Goal: Use online tool/utility: Use online tool/utility

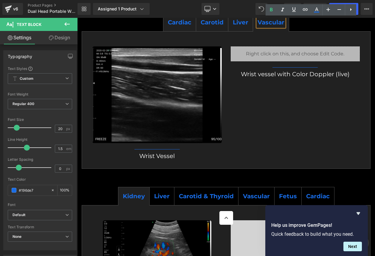
scroll to position [2077, 0]
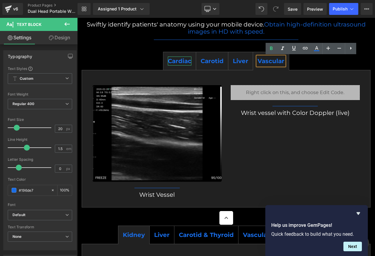
click at [175, 63] on span "Cardiac" at bounding box center [180, 60] width 24 height 7
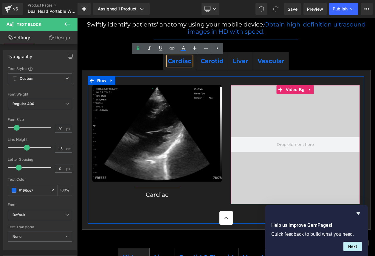
click at [308, 114] on div at bounding box center [295, 144] width 129 height 119
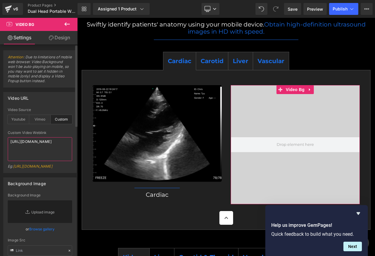
click at [29, 141] on textarea "[URL][DOMAIN_NAME]" at bounding box center [40, 149] width 64 height 24
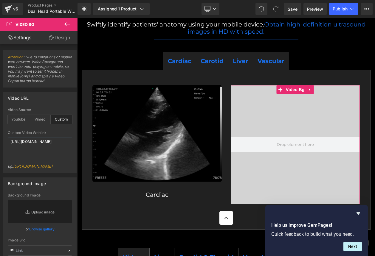
click at [123, 125] on img at bounding box center [156, 133] width 129 height 97
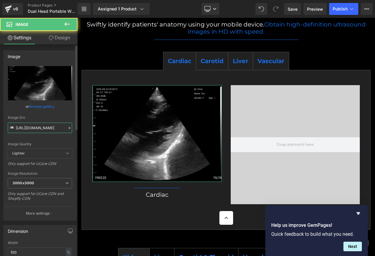
click at [36, 126] on input "[URL][DOMAIN_NAME]" at bounding box center [40, 128] width 64 height 10
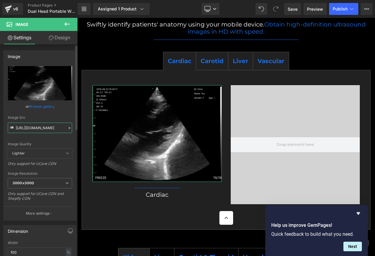
click at [36, 126] on input "[URL][DOMAIN_NAME]" at bounding box center [40, 128] width 64 height 10
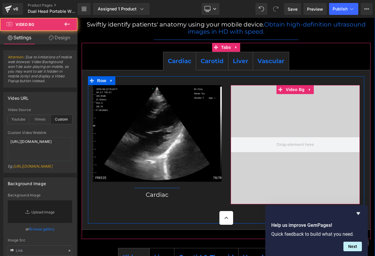
click at [271, 112] on div at bounding box center [295, 144] width 129 height 119
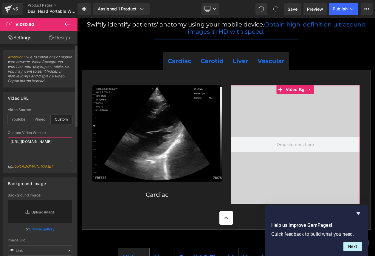
click at [49, 142] on textarea "[URL][DOMAIN_NAME]" at bounding box center [40, 149] width 64 height 24
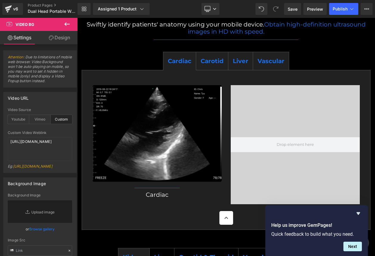
click at [204, 63] on span "Carotid" at bounding box center [211, 60] width 23 height 7
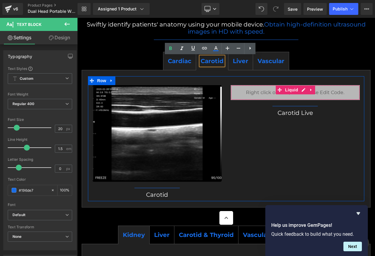
click at [326, 95] on div "Liquid" at bounding box center [295, 92] width 129 height 15
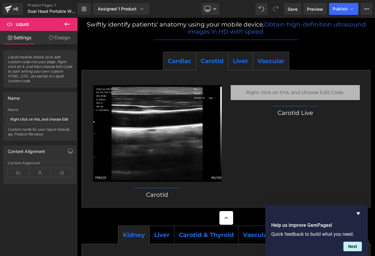
click at [144, 138] on img at bounding box center [156, 133] width 129 height 97
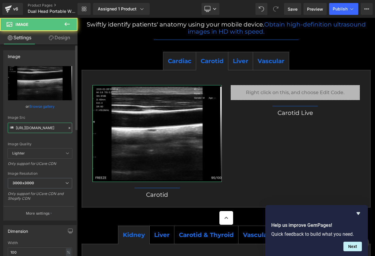
click at [46, 129] on input "[URL][DOMAIN_NAME]" at bounding box center [40, 128] width 64 height 10
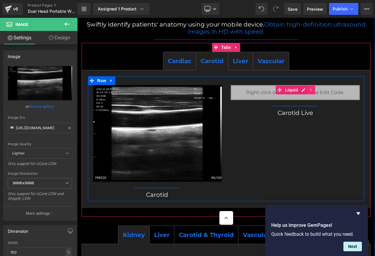
click at [310, 89] on icon at bounding box center [310, 90] width 1 height 3
click at [331, 91] on div "Liquid" at bounding box center [295, 92] width 129 height 15
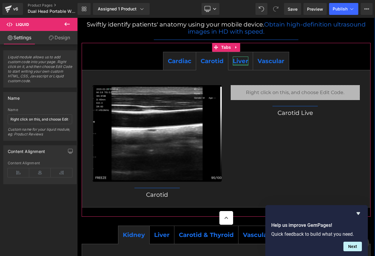
click at [242, 63] on span "Liver" at bounding box center [240, 60] width 15 height 7
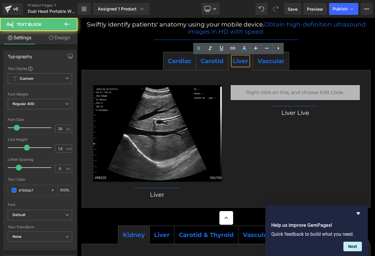
click at [243, 57] on div "Liver" at bounding box center [240, 61] width 15 height 9
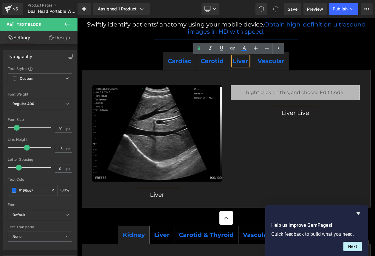
click at [320, 64] on ul "Cardiac Text Block Carotid Text Block Liver Text Block Vascular Text Block" at bounding box center [226, 61] width 289 height 18
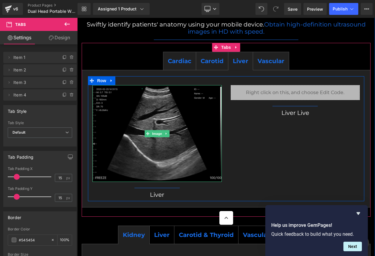
click at [199, 146] on img at bounding box center [156, 133] width 129 height 97
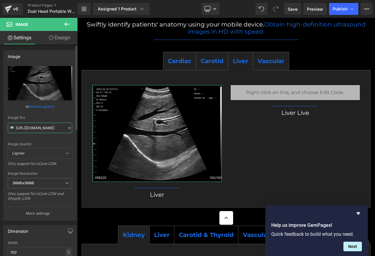
click at [16, 128] on input "[URL][DOMAIN_NAME]" at bounding box center [40, 128] width 64 height 10
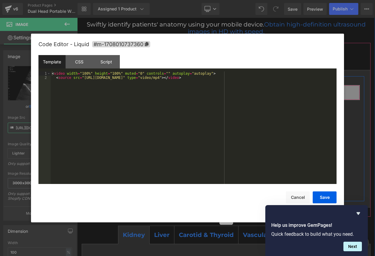
click at [302, 93] on div "Liquid" at bounding box center [295, 92] width 129 height 15
click at [362, 48] on div at bounding box center [187, 128] width 375 height 256
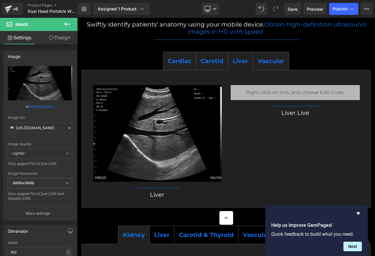
click at [262, 60] on span "Vascular" at bounding box center [270, 60] width 27 height 7
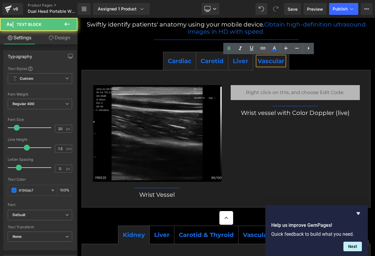
click at [149, 125] on img at bounding box center [156, 133] width 129 height 97
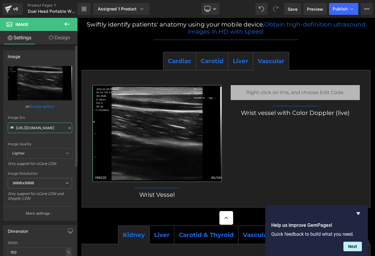
click at [46, 126] on input "[URL][DOMAIN_NAME]" at bounding box center [40, 128] width 64 height 10
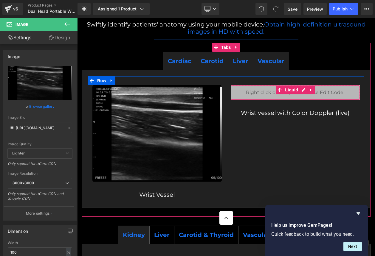
click at [278, 96] on div "Liquid" at bounding box center [295, 92] width 129 height 15
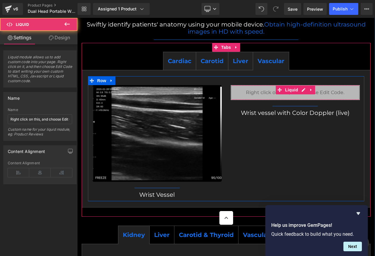
click at [278, 96] on div "Liquid" at bounding box center [295, 92] width 129 height 15
click at [324, 92] on div "Liquid" at bounding box center [295, 92] width 129 height 15
click at [327, 91] on div "Liquid" at bounding box center [295, 92] width 129 height 15
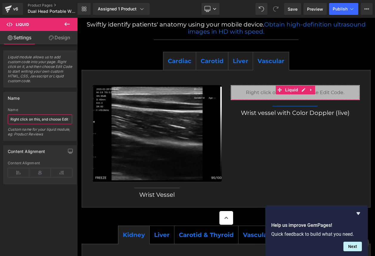
click at [58, 117] on input "Right click on this, and choose Edit Code." at bounding box center [40, 119] width 64 height 10
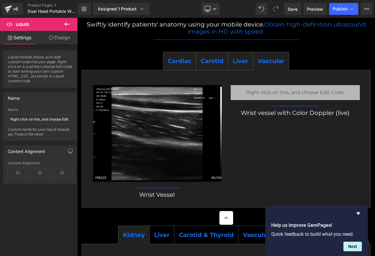
click at [284, 151] on div "Image Separator Wrist Vessel Heading Liquid Separator Wrist vessel with Color D…" at bounding box center [226, 138] width 276 height 125
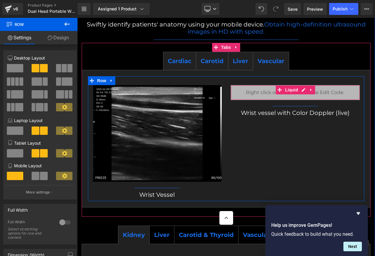
click at [312, 100] on div "Liquid" at bounding box center [295, 92] width 129 height 15
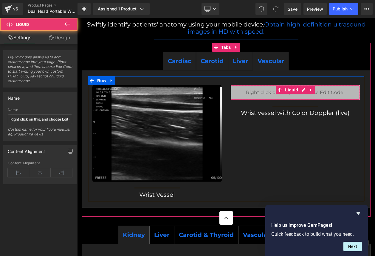
click at [327, 92] on div "Liquid" at bounding box center [295, 92] width 129 height 15
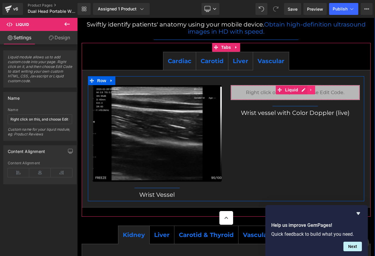
click at [307, 92] on link at bounding box center [311, 89] width 8 height 9
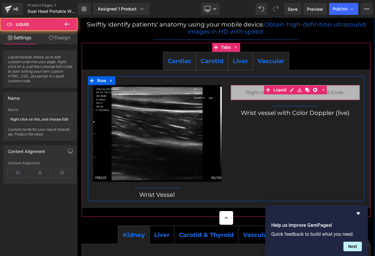
click at [346, 91] on div "Liquid" at bounding box center [295, 92] width 129 height 15
click at [346, 90] on div "Liquid" at bounding box center [295, 92] width 129 height 15
click at [330, 92] on div "Liquid" at bounding box center [295, 92] width 129 height 15
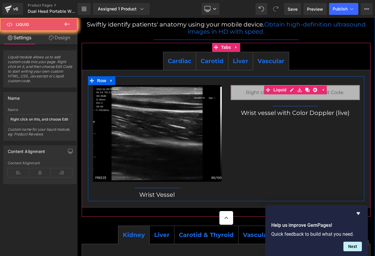
click at [330, 92] on div "Liquid" at bounding box center [295, 92] width 129 height 15
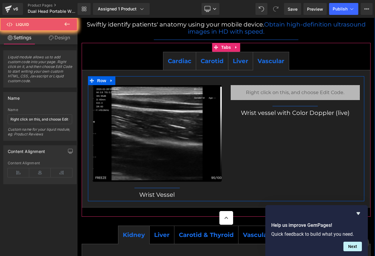
click at [328, 137] on div "Image Separator Wrist Vessel Heading Liquid Separator Wrist vessel with Color D…" at bounding box center [226, 138] width 276 height 125
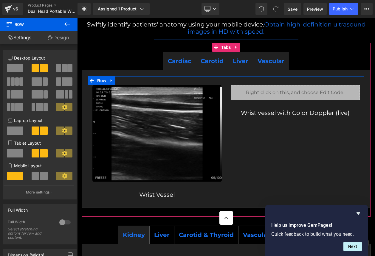
click at [265, 163] on div "Image Separator Wrist Vessel Heading Liquid Separator Wrist vessel with Color D…" at bounding box center [226, 138] width 276 height 125
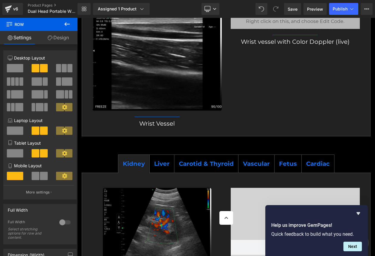
scroll to position [2160, 0]
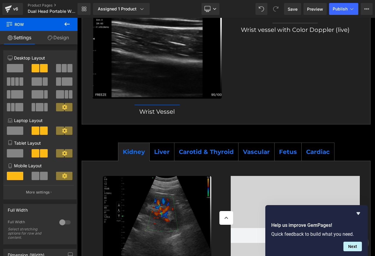
click at [151, 196] on img at bounding box center [157, 225] width 108 height 98
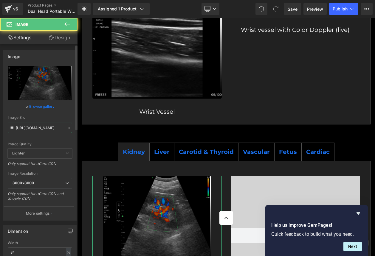
click at [51, 128] on input "[URL][DOMAIN_NAME]" at bounding box center [40, 128] width 64 height 10
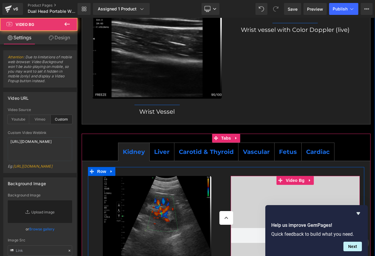
click at [275, 191] on div at bounding box center [295, 235] width 129 height 119
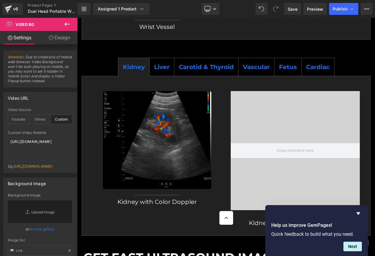
scroll to position [2248, 0]
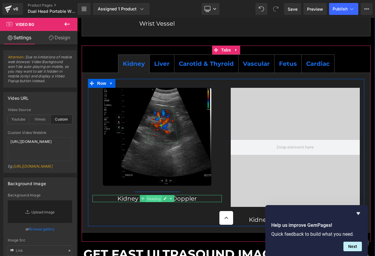
click at [158, 201] on span "Heading" at bounding box center [154, 198] width 16 height 7
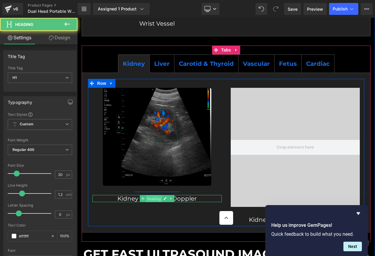
click at [158, 201] on span "Heading" at bounding box center [154, 198] width 16 height 7
click at [188, 199] on h1 "Kidney with Color Doppler" at bounding box center [156, 198] width 129 height 7
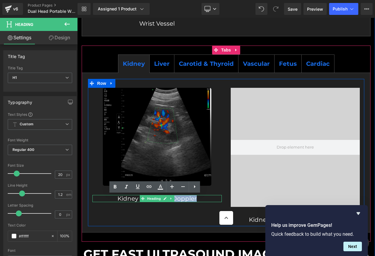
click at [188, 199] on h1 "Kidney with Color Doppler" at bounding box center [156, 198] width 129 height 7
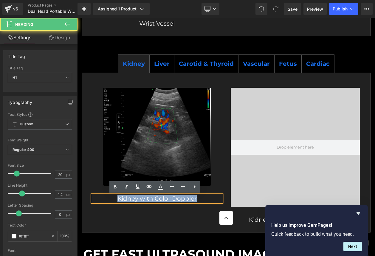
click at [188, 199] on h1 "Kidney with Color Doppler" at bounding box center [156, 198] width 129 height 7
copy h1 "Kidney with Color Doppler"
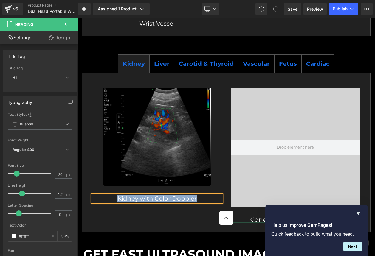
click at [255, 222] on div at bounding box center [295, 222] width 129 height 1
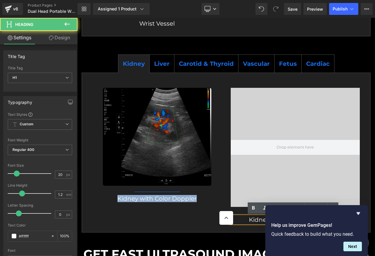
click at [255, 222] on h1 "Kidney Live with Color Doppler" at bounding box center [295, 219] width 129 height 7
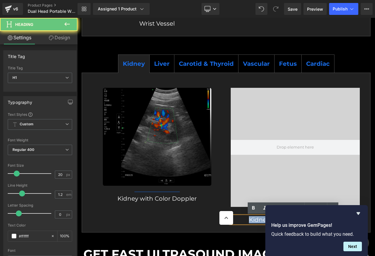
click at [255, 222] on h1 "Kidney Live with Color Doppler" at bounding box center [295, 219] width 129 height 7
copy h1 "Kidney Live with Color Doppler"
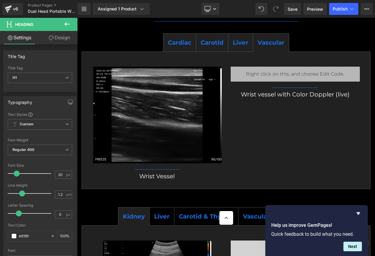
scroll to position [2092, 0]
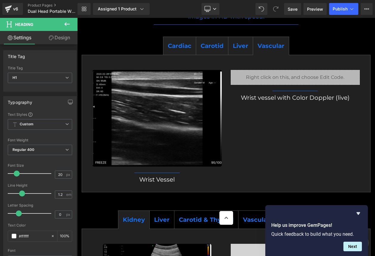
click at [270, 48] on span "Vascular" at bounding box center [270, 45] width 27 height 7
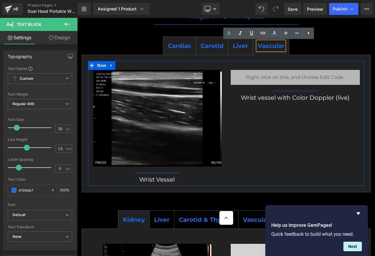
click at [155, 180] on span "Heading" at bounding box center [154, 179] width 16 height 7
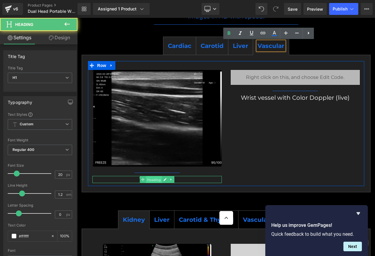
click at [155, 180] on span "Heading" at bounding box center [154, 179] width 16 height 7
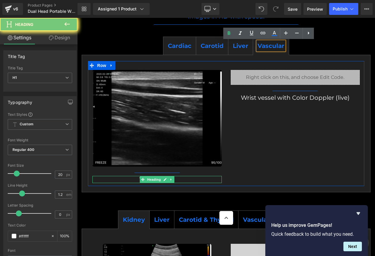
click at [183, 180] on h1 "Wrist Vessel" at bounding box center [156, 179] width 129 height 7
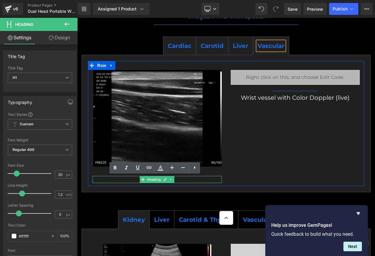
click at [183, 180] on h1 "Wrist Vessel" at bounding box center [156, 179] width 129 height 7
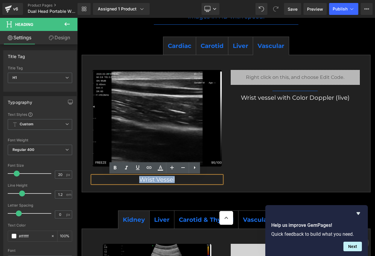
click at [183, 180] on h1 "Wrist Vessel" at bounding box center [156, 179] width 129 height 7
copy h1 "Wrist Vessel"
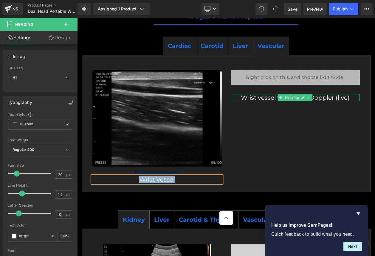
click at [267, 99] on h1 "Wrist vessel with Color Doppler (live)" at bounding box center [295, 97] width 129 height 7
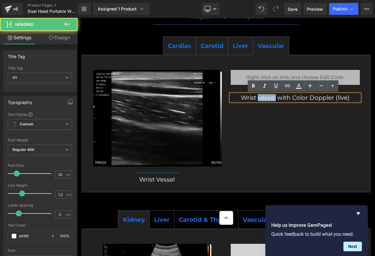
click at [267, 99] on h1 "Wrist vessel with Color Doppler (live)" at bounding box center [295, 97] width 129 height 7
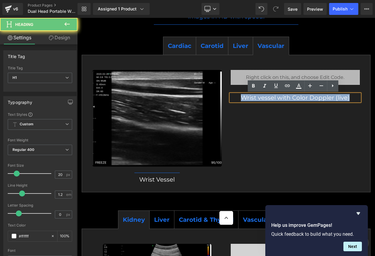
click at [267, 99] on h1 "Wrist vessel with Color Doppler (live)" at bounding box center [295, 97] width 129 height 7
copy h1 "Wrist vessel with Color Doppler (live)"
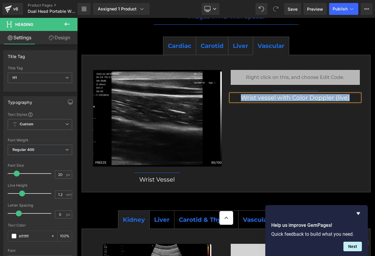
click at [237, 44] on span "Liver" at bounding box center [240, 45] width 15 height 7
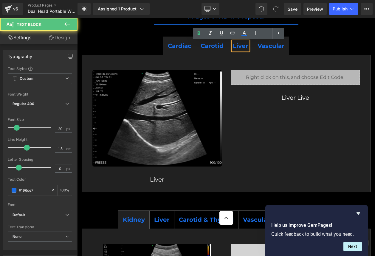
click at [237, 60] on div "Image Separator Liver Heading Liquid Separator Liver Live Heading Row" at bounding box center [226, 124] width 289 height 138
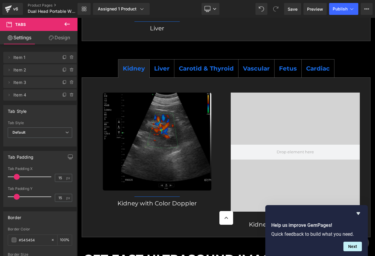
scroll to position [2233, 0]
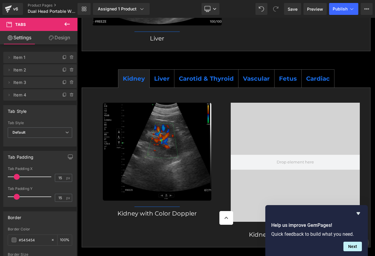
click at [162, 79] on span "Liver" at bounding box center [161, 78] width 15 height 7
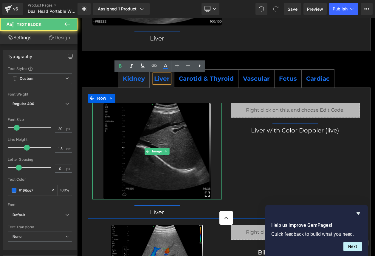
click at [169, 127] on img at bounding box center [156, 151] width 107 height 97
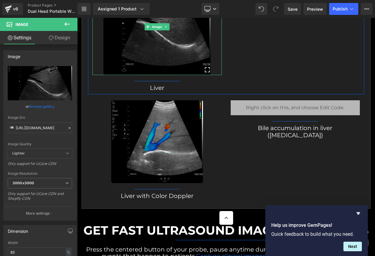
scroll to position [2363, 0]
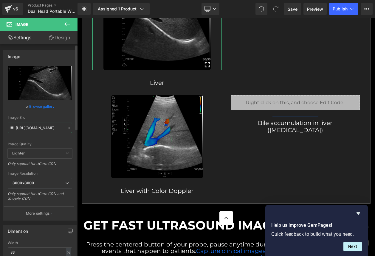
click at [45, 128] on input "[URL][DOMAIN_NAME]" at bounding box center [40, 128] width 64 height 10
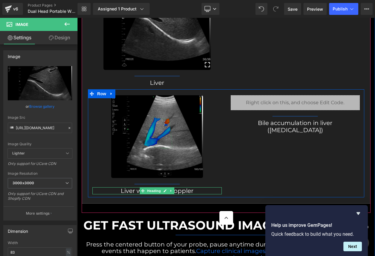
click at [185, 191] on h1 "Liver with Color Doppler" at bounding box center [156, 190] width 129 height 7
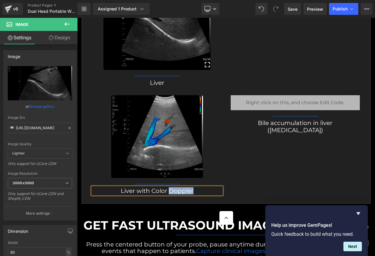
click at [185, 191] on h1 "Liver with Color Doppler" at bounding box center [156, 190] width 129 height 7
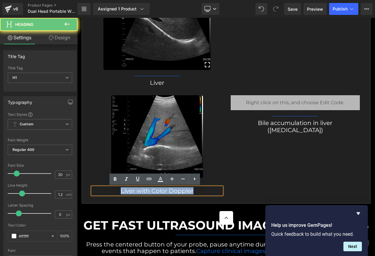
click at [185, 191] on h1 "Liver with Color Doppler" at bounding box center [156, 190] width 129 height 7
copy h1 "Liver with Color Doppler"
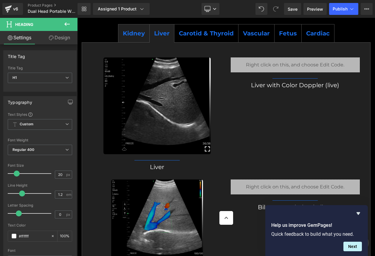
scroll to position [2275, 0]
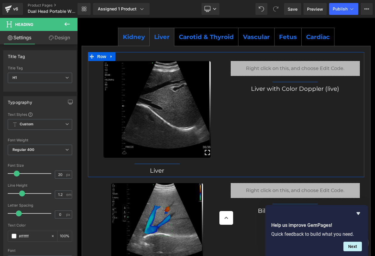
click at [292, 93] on div "Image Separator Liver Heading Liquid Separator Liver with Color Doppler (live) …" at bounding box center [226, 114] width 276 height 125
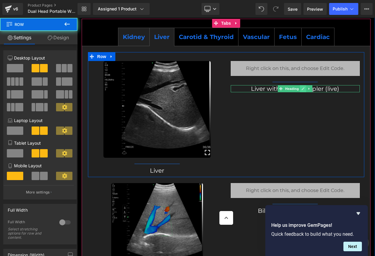
click at [303, 90] on link at bounding box center [303, 88] width 6 height 7
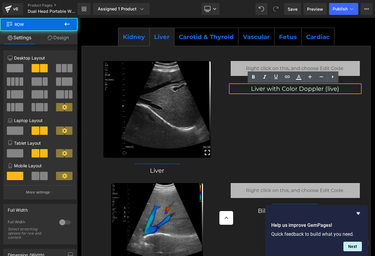
click at [303, 90] on h1 "Liver with Color Doppler (live)" at bounding box center [295, 88] width 129 height 7
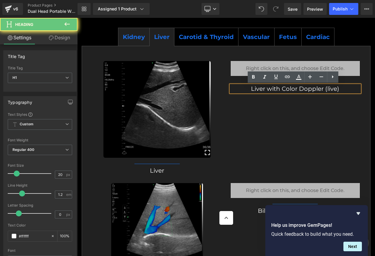
click at [303, 90] on h1 "Liver with Color Doppler (live)" at bounding box center [295, 88] width 129 height 7
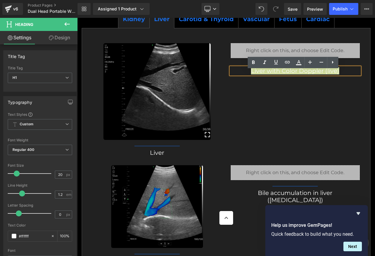
scroll to position [2281, 0]
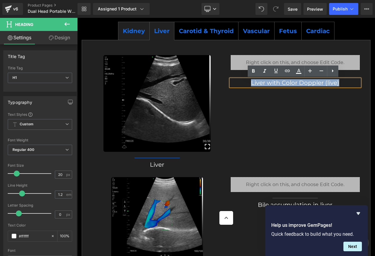
click at [262, 82] on h1 "Liver with Color Doppler (live)" at bounding box center [295, 82] width 129 height 7
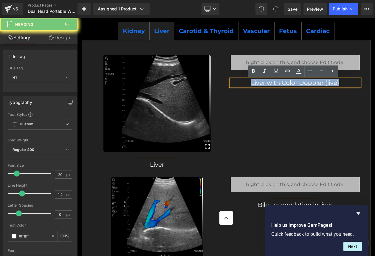
click at [262, 82] on h1 "Liver with Color Doppler (live)" at bounding box center [295, 82] width 129 height 7
copy h1 "Liver with Color Doppler (live)"
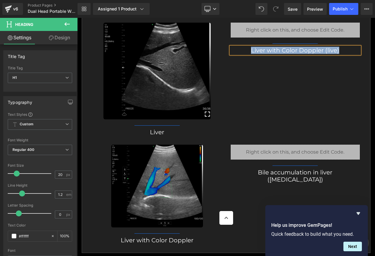
scroll to position [2324, 0]
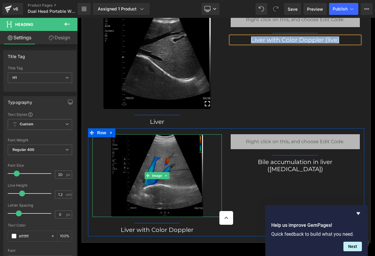
click at [170, 160] on img at bounding box center [157, 175] width 92 height 83
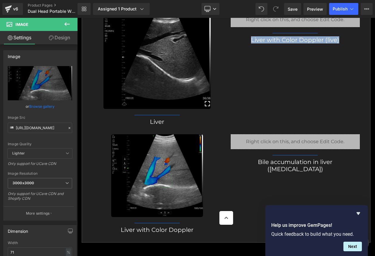
click at [155, 232] on div "Liver with Color Doppler Heading" at bounding box center [156, 229] width 129 height 7
click at [155, 232] on h1 "Liver with Color Doppler" at bounding box center [156, 229] width 129 height 7
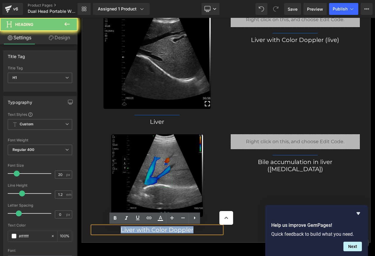
click at [155, 232] on h1 "Liver with Color Doppler" at bounding box center [156, 229] width 129 height 7
copy h1 "Liver with Color Doppler"
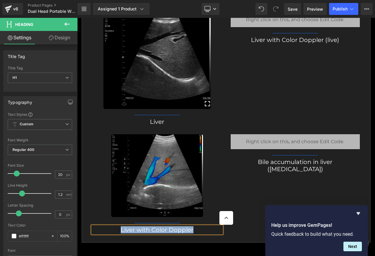
click at [290, 162] on div "Bile accumulation in liver ([MEDICAL_DATA]) Heading" at bounding box center [295, 165] width 129 height 14
click at [290, 162] on h1 "Bile accumulation in liver ([MEDICAL_DATA])" at bounding box center [295, 165] width 129 height 14
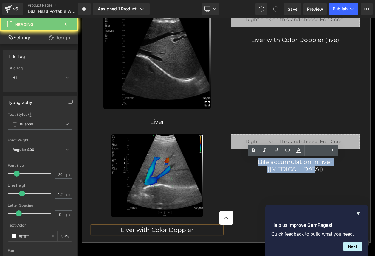
click at [290, 162] on h1 "Bile accumulation in liver ([MEDICAL_DATA])" at bounding box center [295, 165] width 129 height 14
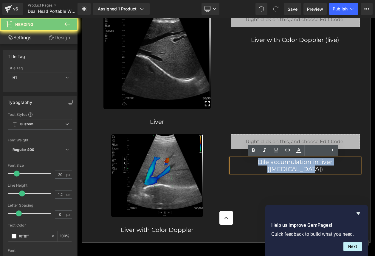
copy h1 "Bile accumulation in liver ([MEDICAL_DATA])"
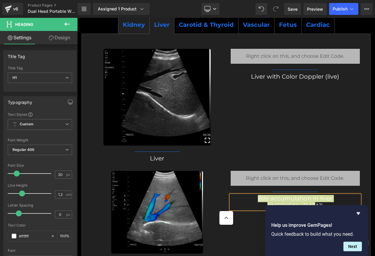
scroll to position [2286, 0]
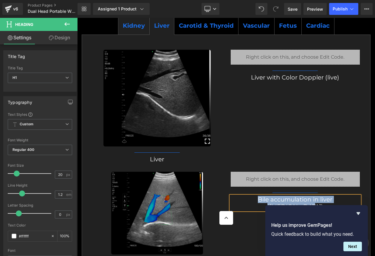
click at [77, 18] on div at bounding box center [77, 18] width 0 height 0
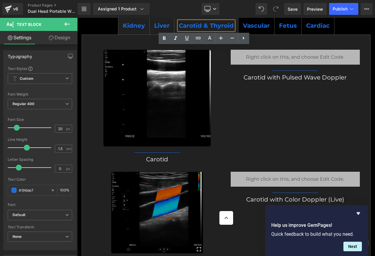
click at [136, 31] on span "Kidney Text Block" at bounding box center [133, 26] width 31 height 18
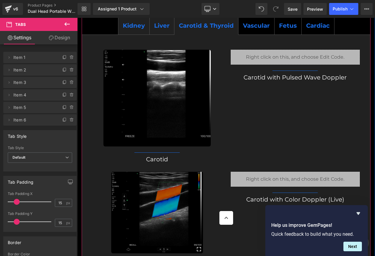
click at [198, 33] on span "Carotid & Thyroid Text Block" at bounding box center [206, 26] width 64 height 18
click at [156, 161] on div "Carotid Heading" at bounding box center [156, 159] width 129 height 7
click at [156, 161] on h1 "Carotid" at bounding box center [156, 159] width 129 height 7
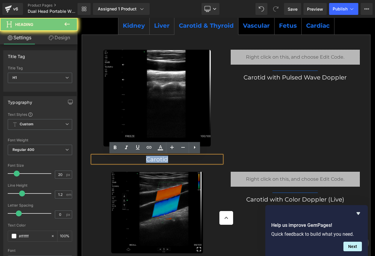
click at [156, 161] on h1 "Carotid" at bounding box center [156, 159] width 129 height 7
copy h1 "Carotid"
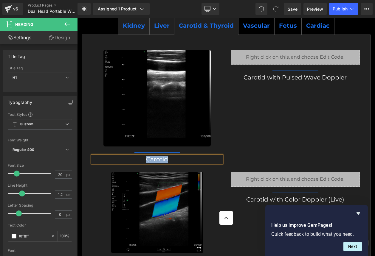
click at [298, 75] on div "Carotid with Pulsed Wave Doppler Heading" at bounding box center [295, 77] width 129 height 7
click at [298, 75] on h1 "Carotid with Pulsed Wave Doppler" at bounding box center [295, 77] width 129 height 7
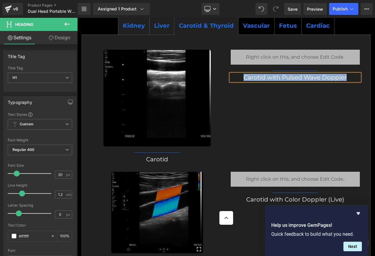
click at [298, 75] on h1 "Carotid with Pulsed Wave Doppler" at bounding box center [295, 77] width 129 height 7
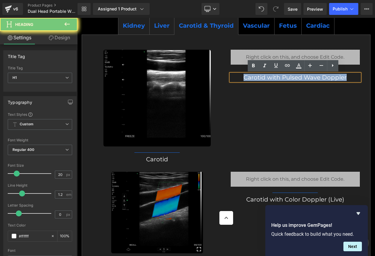
copy h1 "Carotid with Pulsed Wave Doppler"
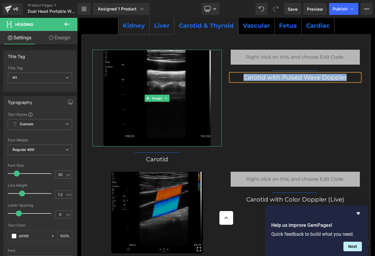
click at [148, 93] on img at bounding box center [156, 98] width 107 height 97
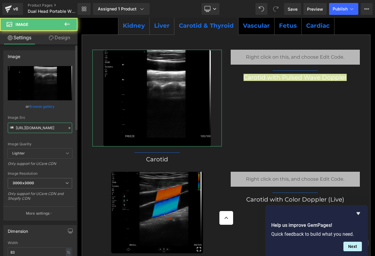
click at [47, 126] on input "[URL][DOMAIN_NAME]" at bounding box center [40, 128] width 64 height 10
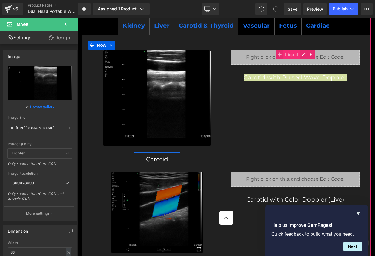
click at [291, 55] on span "Liquid" at bounding box center [291, 54] width 16 height 9
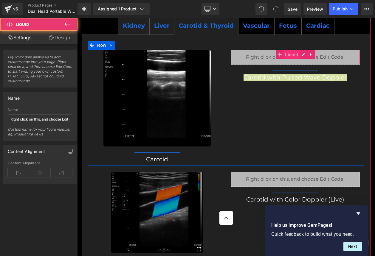
click at [291, 55] on span "Liquid" at bounding box center [291, 54] width 16 height 9
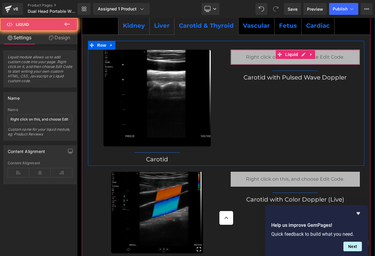
click at [327, 56] on div "Liquid" at bounding box center [295, 57] width 129 height 15
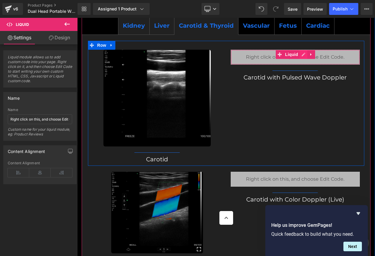
click at [298, 55] on div "Liquid" at bounding box center [295, 57] width 129 height 15
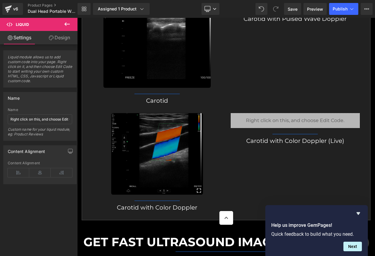
scroll to position [2371, 0]
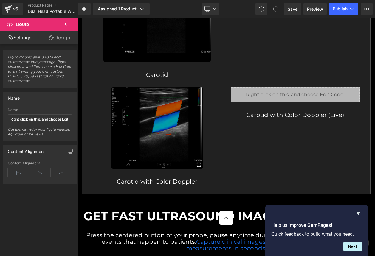
click at [170, 185] on div "Carotid with Color Doppler Heading" at bounding box center [156, 181] width 129 height 7
click at [170, 185] on h1 "Carotid with Color Doppler" at bounding box center [156, 181] width 129 height 7
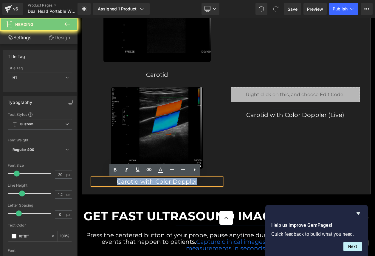
click at [170, 185] on h1 "Carotid with Color Doppler" at bounding box center [156, 181] width 129 height 7
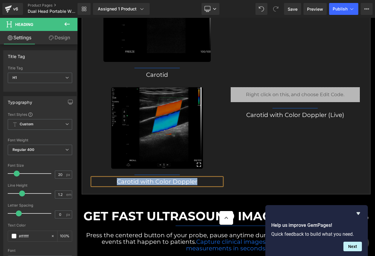
click at [276, 116] on div "Carotid with Color Doppler (Live) Heading" at bounding box center [295, 114] width 129 height 7
click at [276, 116] on h1 "Carotid with Color Doppler (Live)" at bounding box center [295, 114] width 129 height 7
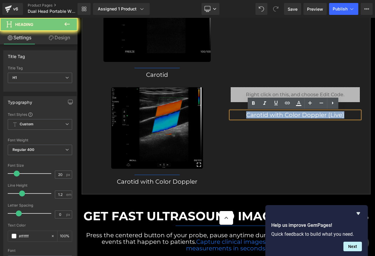
click at [276, 116] on h1 "Carotid with Color Doppler (Live)" at bounding box center [295, 114] width 129 height 7
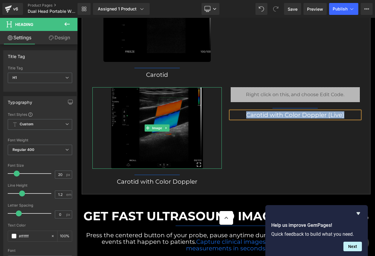
click at [155, 124] on img at bounding box center [157, 128] width 92 height 82
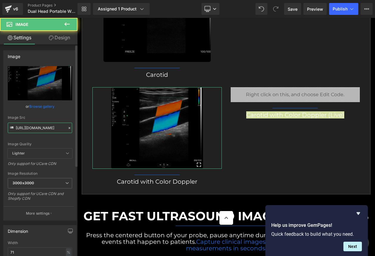
click at [53, 129] on input "[URL][DOMAIN_NAME]" at bounding box center [40, 128] width 64 height 10
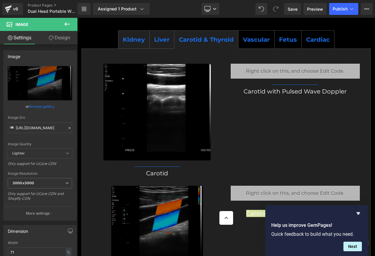
scroll to position [2226, 0]
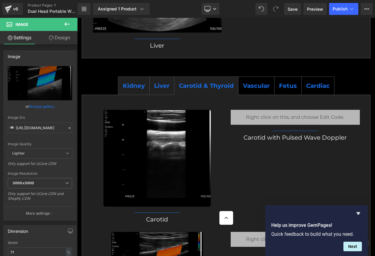
click at [161, 87] on span "Liver" at bounding box center [161, 85] width 15 height 7
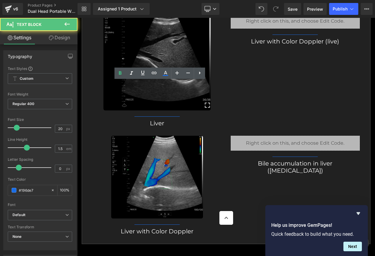
scroll to position [2329, 0]
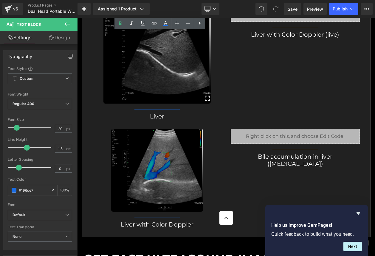
click at [179, 145] on img at bounding box center [157, 170] width 92 height 83
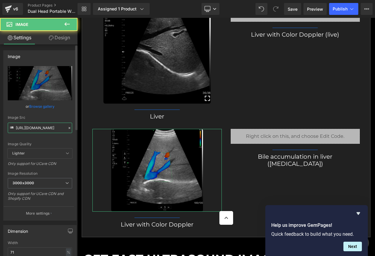
click at [35, 127] on input "[URL][DOMAIN_NAME]" at bounding box center [40, 128] width 64 height 10
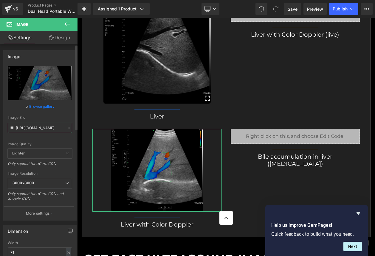
click at [37, 127] on input "[URL][DOMAIN_NAME]" at bounding box center [40, 128] width 64 height 10
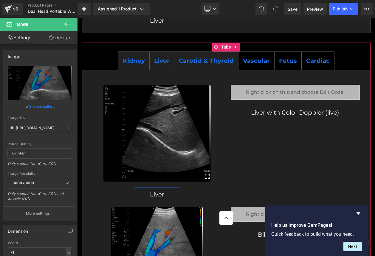
scroll to position [2229, 0]
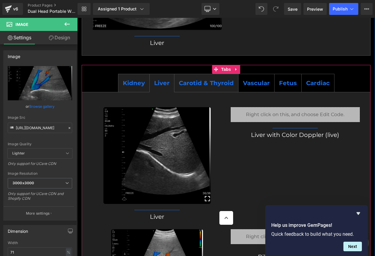
click at [166, 82] on div "Liver Text Block" at bounding box center [161, 83] width 15 height 9
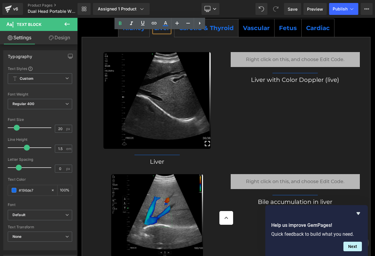
scroll to position [2280, 0]
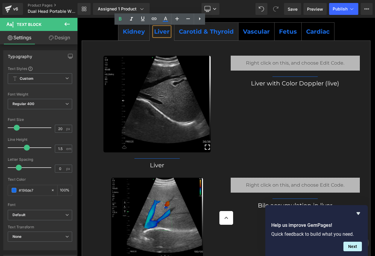
click at [211, 37] on span "Carotid & Thyroid Text Block" at bounding box center [206, 32] width 64 height 18
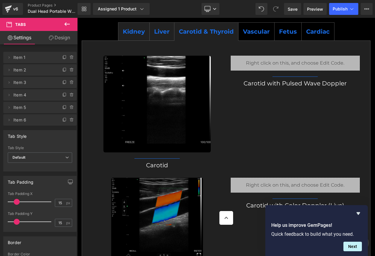
scroll to position [2276, 0]
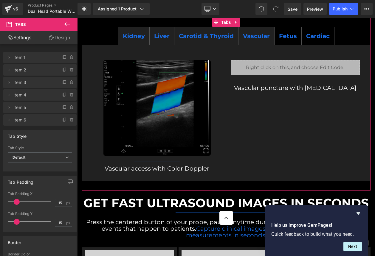
click at [248, 41] on span "Vascular Text Block" at bounding box center [256, 36] width 36 height 18
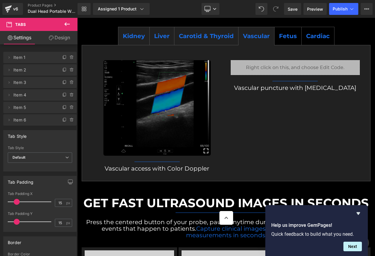
click at [165, 128] on img at bounding box center [156, 107] width 107 height 95
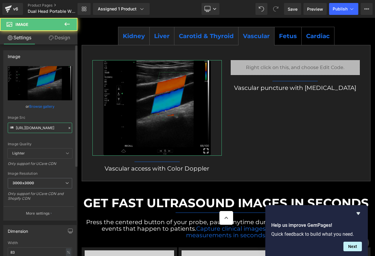
click at [45, 130] on input "[URL][DOMAIN_NAME]" at bounding box center [40, 128] width 64 height 10
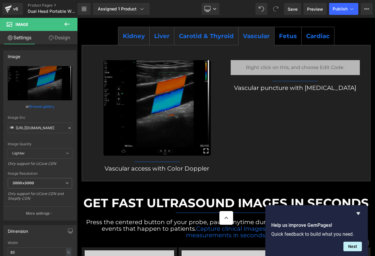
click at [119, 170] on div "Vascular access with Color Doppler Heading" at bounding box center [156, 168] width 129 height 7
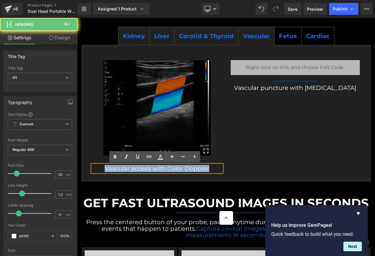
click at [119, 170] on h1 "Vascular access with Color Doppler" at bounding box center [156, 168] width 129 height 7
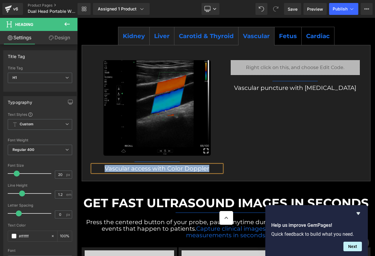
click at [270, 84] on div "Separator" at bounding box center [295, 81] width 129 height 6
click at [77, 18] on div at bounding box center [77, 18] width 0 height 0
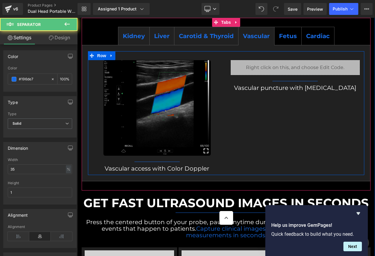
click at [270, 89] on h1 "Vascular puncture with [MEDICAL_DATA]" at bounding box center [295, 87] width 129 height 7
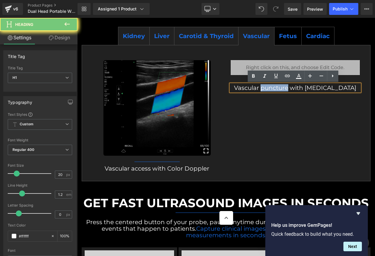
click at [270, 89] on h1 "Vascular puncture with [MEDICAL_DATA]" at bounding box center [295, 87] width 129 height 7
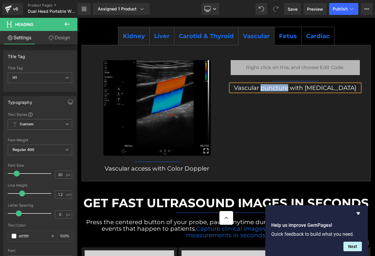
click at [289, 42] on span "Fetus Text Block" at bounding box center [287, 36] width 27 height 18
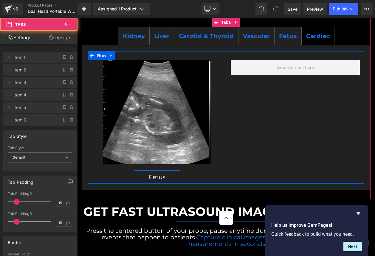
click at [160, 176] on div "Fetus Heading" at bounding box center [156, 177] width 129 height 7
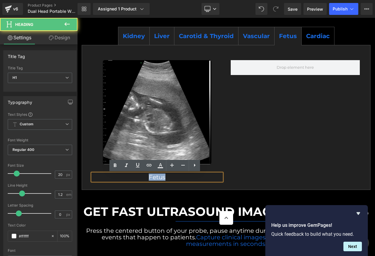
click at [160, 176] on h1 "Fetus" at bounding box center [156, 177] width 129 height 7
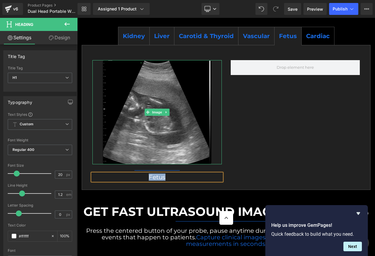
click at [128, 108] on img at bounding box center [157, 112] width 108 height 104
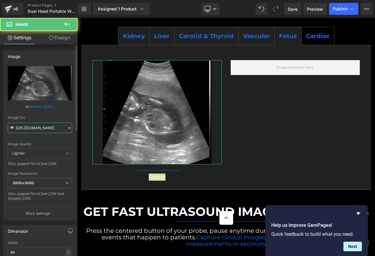
drag, startPoint x: 44, startPoint y: 127, endPoint x: 47, endPoint y: 102, distance: 24.8
click at [44, 127] on input "[URL][DOMAIN_NAME]" at bounding box center [40, 128] width 64 height 10
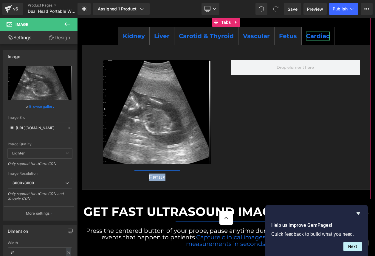
click at [315, 35] on b "Cardiac" at bounding box center [318, 35] width 24 height 7
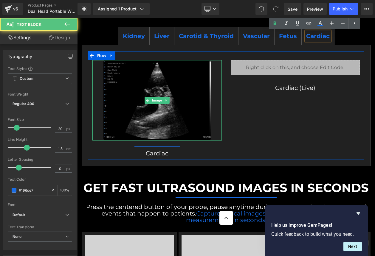
click at [175, 134] on img at bounding box center [156, 100] width 107 height 80
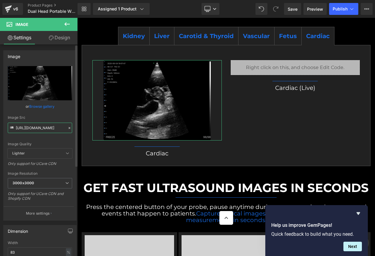
click at [32, 129] on input "[URL][DOMAIN_NAME]" at bounding box center [40, 128] width 64 height 10
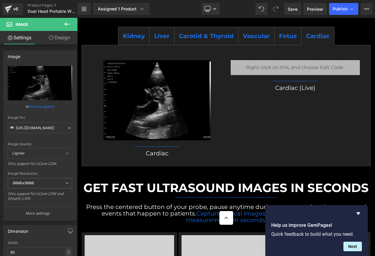
click at [155, 155] on div "Cardiac Heading" at bounding box center [156, 153] width 129 height 7
click at [155, 155] on h1 "Cardiac" at bounding box center [156, 153] width 129 height 7
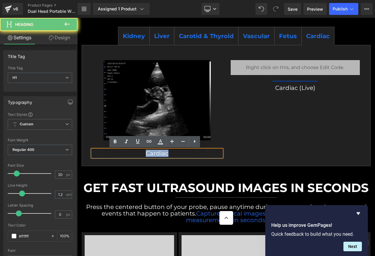
click at [155, 155] on h1 "Cardiac" at bounding box center [156, 153] width 129 height 7
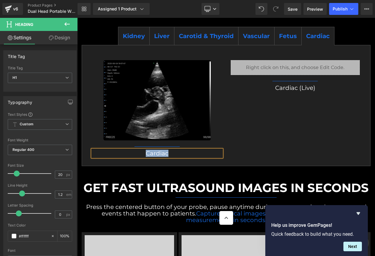
click at [289, 87] on div "Cardiac (Live) Heading" at bounding box center [295, 87] width 129 height 7
click at [289, 87] on h1 "Cardiac (Live)" at bounding box center [295, 87] width 129 height 7
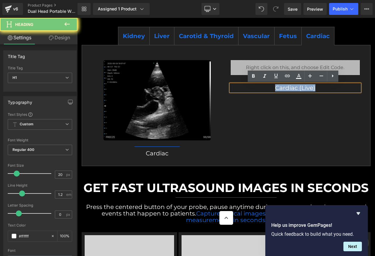
click at [289, 87] on h1 "Cardiac (Live)" at bounding box center [295, 87] width 129 height 7
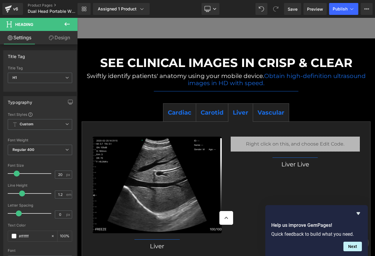
scroll to position [1976, 0]
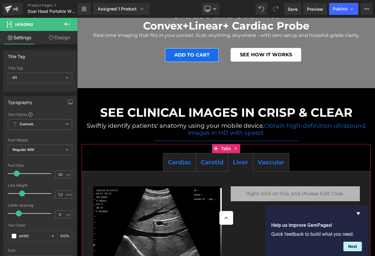
click at [186, 169] on span "Cardiac Text Block" at bounding box center [179, 162] width 32 height 18
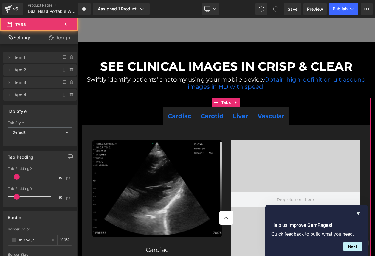
scroll to position [2048, 0]
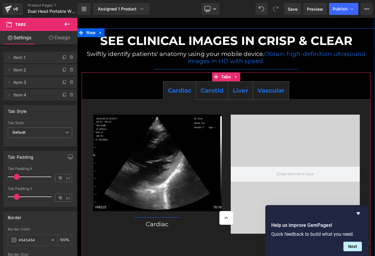
click at [216, 96] on span "Carotid Text Block" at bounding box center [212, 91] width 32 height 18
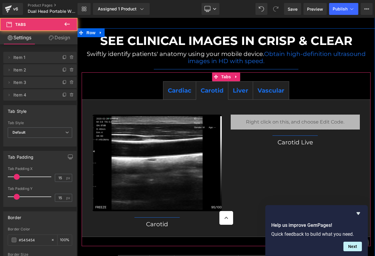
scroll to position [2073, 0]
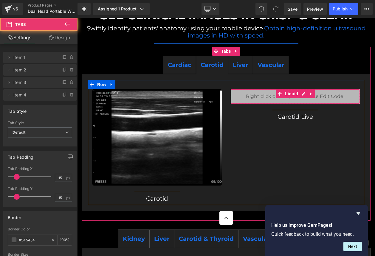
click at [237, 100] on div "Liquid" at bounding box center [295, 96] width 129 height 15
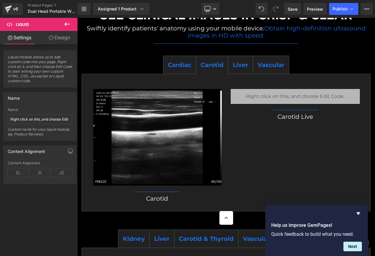
click at [301, 99] on div "Liquid" at bounding box center [295, 96] width 129 height 15
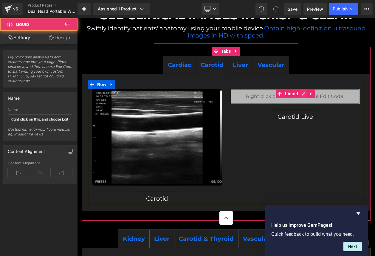
click at [301, 96] on div "Liquid" at bounding box center [295, 96] width 129 height 15
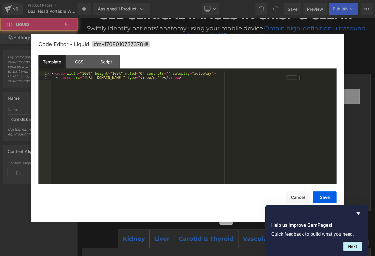
click at [241, 110] on div "< video width = "100%" height = "100%" muted = "0" controls = "" autoplay = "au…" at bounding box center [194, 131] width 286 height 121
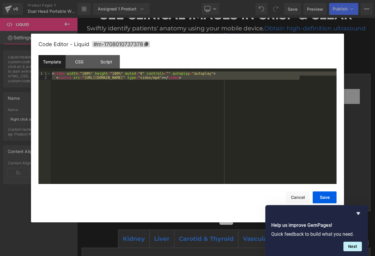
click at [123, 78] on div "< video width = "100%" height = "100%" muted = "0" controls = "" autoplay = "au…" at bounding box center [194, 131] width 286 height 121
click at [80, 62] on div "CSS" at bounding box center [79, 61] width 27 height 13
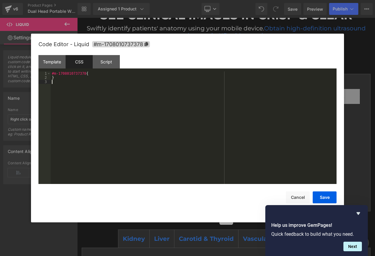
click at [132, 97] on div "#m-1708010737378 { }" at bounding box center [194, 131] width 286 height 121
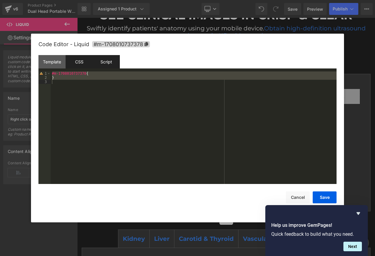
click at [106, 60] on div "Script" at bounding box center [106, 61] width 27 height 13
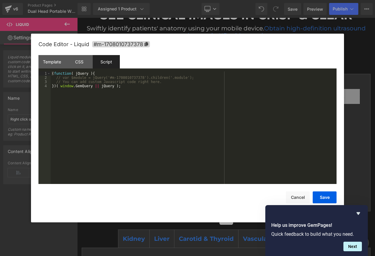
click at [110, 84] on div "( function ( jQuery ) { // var $module = jQuery('#m-1708010737378').children('.…" at bounding box center [194, 131] width 286 height 121
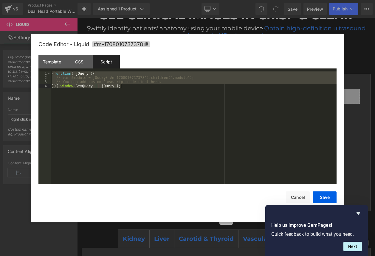
click at [265, 27] on div at bounding box center [187, 128] width 375 height 256
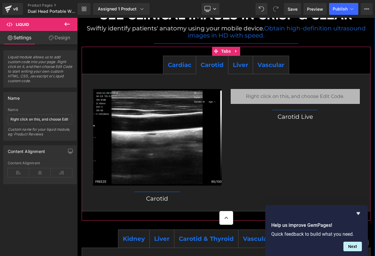
click at [233, 65] on span "Liver" at bounding box center [240, 64] width 15 height 7
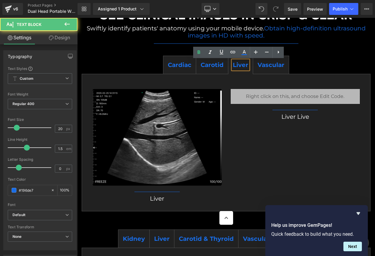
click at [274, 98] on div "Liquid" at bounding box center [295, 96] width 129 height 15
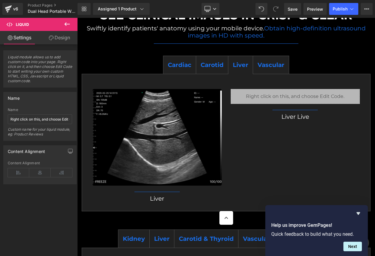
click at [135, 244] on span "Kidney Text Block" at bounding box center [133, 239] width 31 height 18
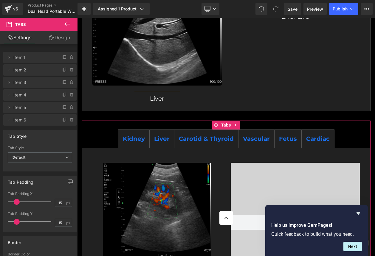
click at [154, 141] on div "Liver Text Block" at bounding box center [161, 138] width 15 height 9
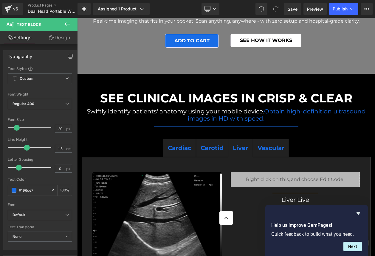
scroll to position [1978, 0]
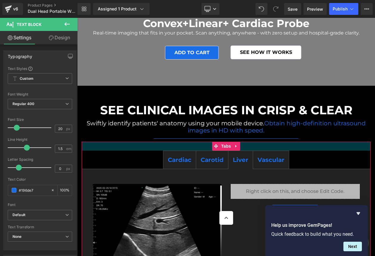
click at [183, 148] on div at bounding box center [226, 146] width 289 height 9
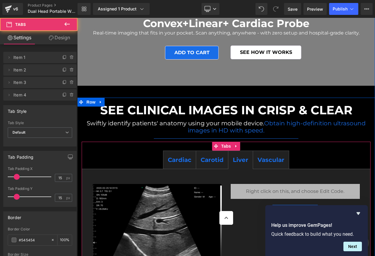
click at [182, 154] on span "Cardiac Text Block" at bounding box center [179, 160] width 32 height 18
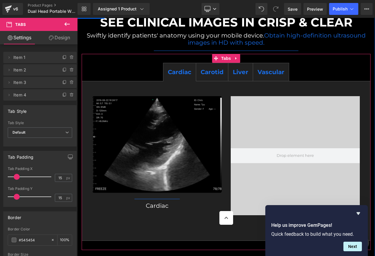
scroll to position [2067, 0]
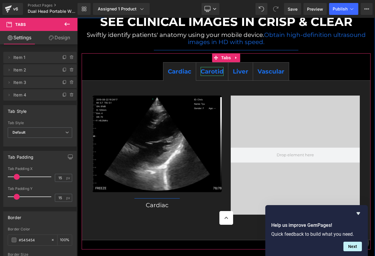
click at [204, 71] on span "Carotid" at bounding box center [211, 71] width 23 height 7
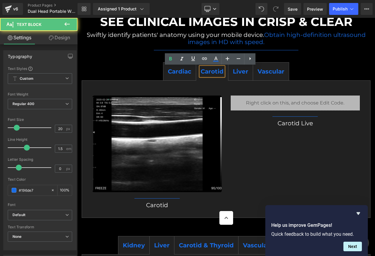
click at [242, 73] on span "Liver" at bounding box center [240, 71] width 15 height 7
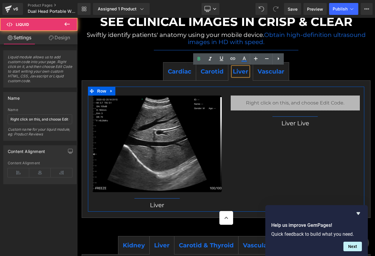
click at [256, 99] on div "Liquid" at bounding box center [295, 103] width 129 height 15
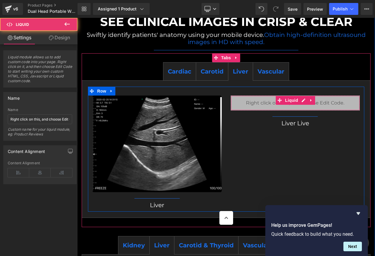
click at [257, 108] on div "Liquid" at bounding box center [295, 103] width 129 height 15
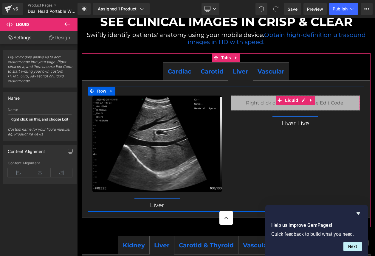
click at [300, 100] on div "Liquid" at bounding box center [295, 103] width 129 height 15
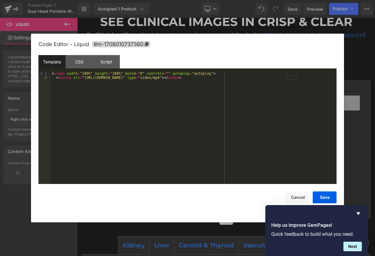
click at [294, 79] on div "< video width = "100%" height = "100%" muted = "0" controls = "" autoplay = "au…" at bounding box center [194, 131] width 286 height 121
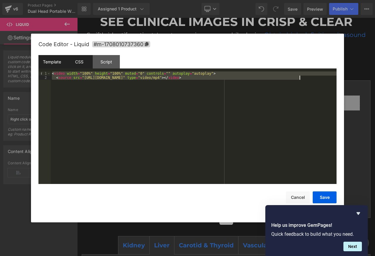
click at [79, 63] on div "CSS" at bounding box center [79, 61] width 27 height 13
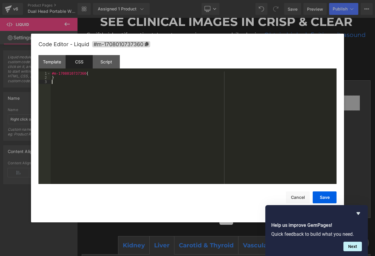
click at [122, 86] on div "#m-1708010737360 { }" at bounding box center [194, 131] width 286 height 121
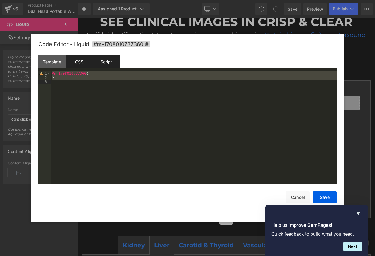
click at [114, 61] on div "Script" at bounding box center [106, 61] width 27 height 13
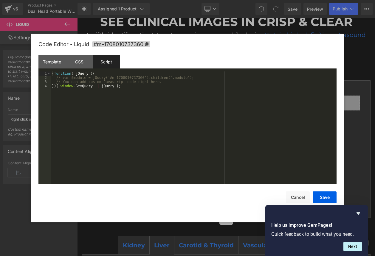
click at [130, 92] on div "( function ( jQuery ) { // var $module = jQuery('#m-1708010737360').children('.…" at bounding box center [194, 131] width 286 height 121
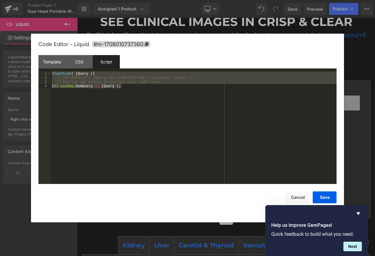
click at [356, 45] on div at bounding box center [187, 128] width 375 height 256
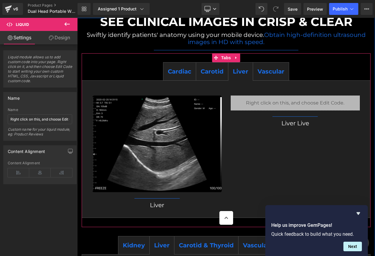
click at [271, 71] on span "Vascular" at bounding box center [270, 71] width 27 height 7
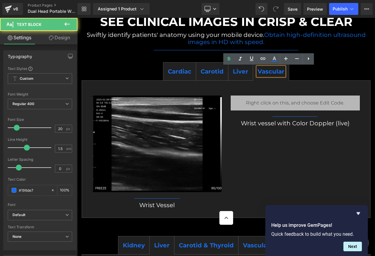
click at [279, 104] on span at bounding box center [282, 100] width 6 height 7
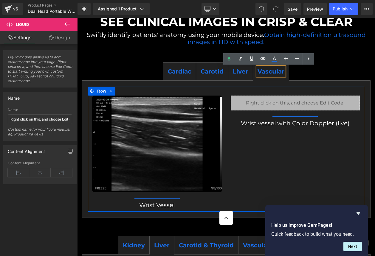
click at [298, 101] on div "Liquid" at bounding box center [295, 103] width 129 height 15
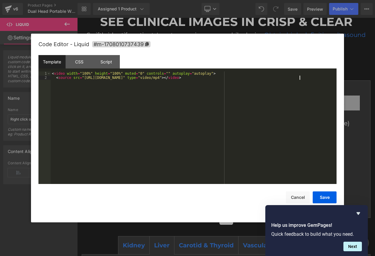
click at [271, 94] on div "< video width = "100%" height = "100%" muted = "0" controls = "" autoplay = "au…" at bounding box center [194, 131] width 286 height 121
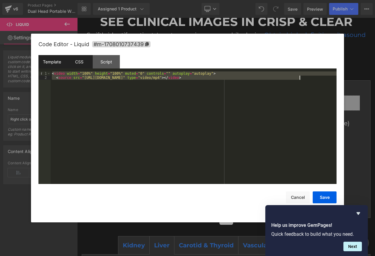
click at [81, 63] on div "CSS" at bounding box center [79, 61] width 27 height 13
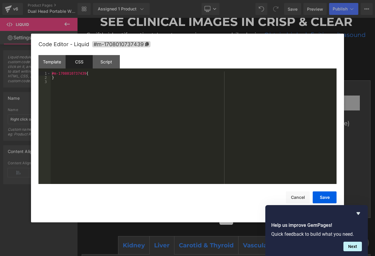
click at [105, 76] on div "#m-1708010737439 { }" at bounding box center [194, 131] width 286 height 121
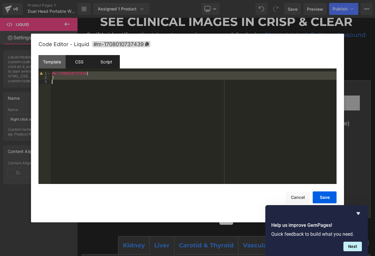
click at [107, 62] on div "Script" at bounding box center [106, 61] width 27 height 13
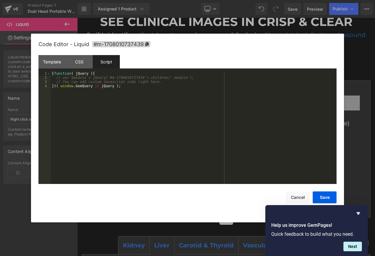
click at [164, 107] on div "( function ( jQuery ) { // var $module = jQuery('#m-1708010737439').children('.…" at bounding box center [194, 131] width 286 height 121
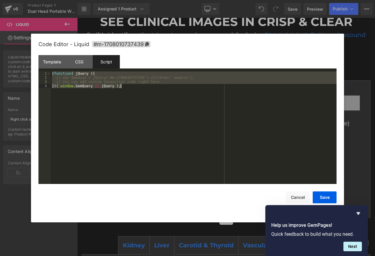
click at [350, 40] on div at bounding box center [187, 128] width 375 height 256
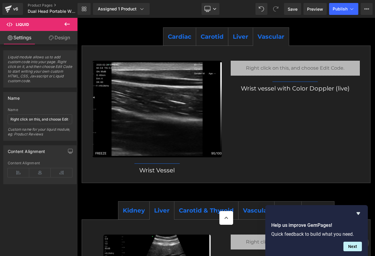
scroll to position [2117, 0]
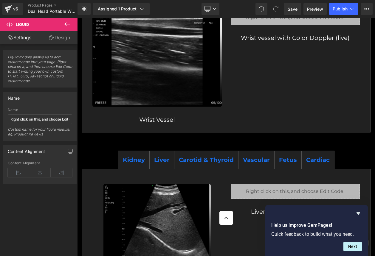
click at [131, 158] on span "Kidney" at bounding box center [134, 159] width 22 height 7
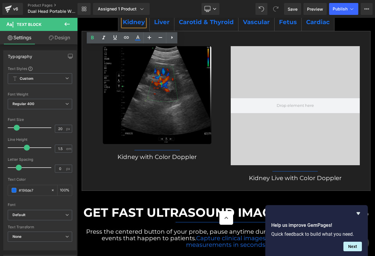
scroll to position [2241, 0]
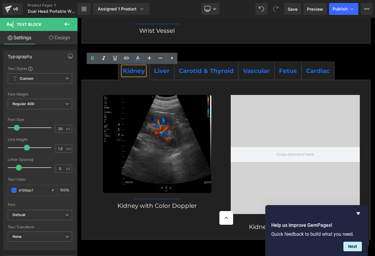
click at [163, 73] on span "Liver" at bounding box center [161, 70] width 15 height 7
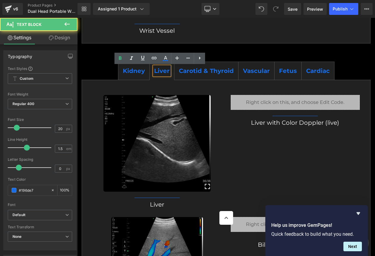
click at [286, 101] on span "Liquid" at bounding box center [291, 99] width 13 height 7
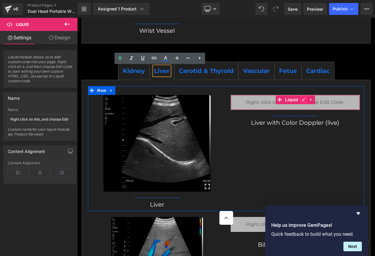
click at [299, 101] on div "Liquid" at bounding box center [295, 102] width 129 height 15
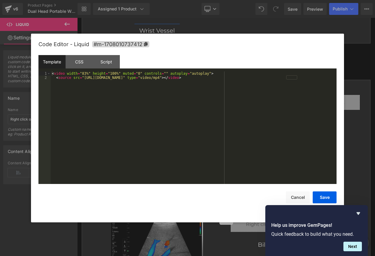
click at [293, 92] on div "< video width = "83%" height = "100%" muted = "0" controls = "" autoplay = "aut…" at bounding box center [194, 131] width 286 height 121
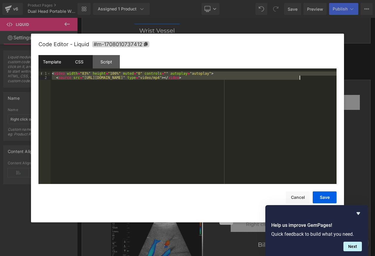
click at [81, 61] on div "CSS" at bounding box center [79, 61] width 27 height 13
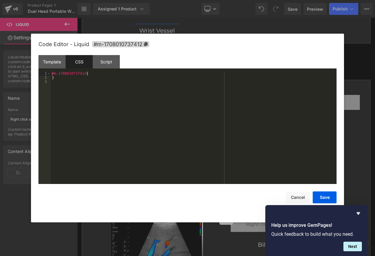
click at [129, 87] on div "#m-1708010737412 { }" at bounding box center [194, 131] width 286 height 121
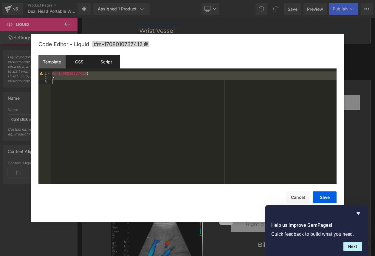
click at [99, 61] on div "Script" at bounding box center [106, 61] width 27 height 13
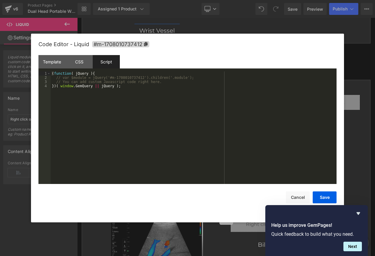
click at [136, 96] on div "( function ( jQuery ) { // var $module = jQuery('#m-1708010737412').children('.…" at bounding box center [194, 131] width 286 height 121
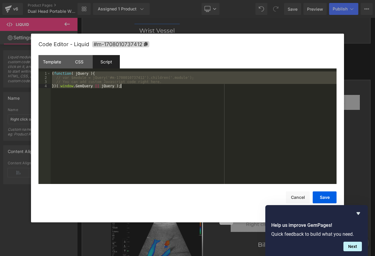
click at [305, 26] on div at bounding box center [187, 128] width 375 height 256
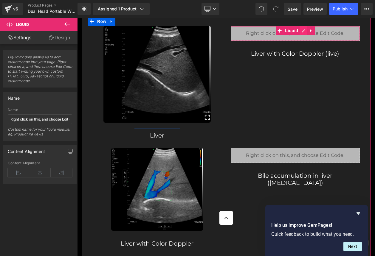
scroll to position [2331, 0]
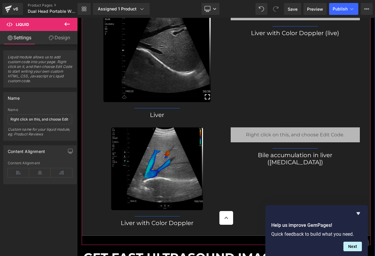
click at [275, 129] on div "Liquid" at bounding box center [295, 134] width 129 height 15
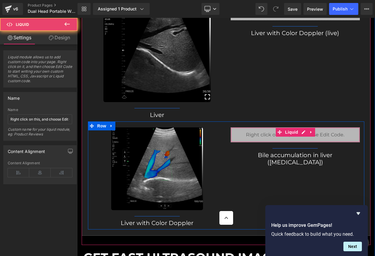
click at [268, 136] on div "Liquid" at bounding box center [295, 134] width 129 height 15
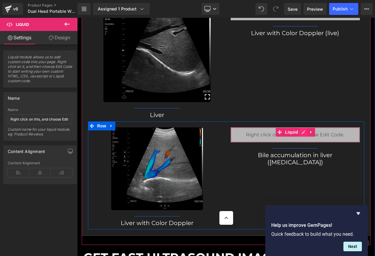
click at [298, 134] on div "Liquid" at bounding box center [295, 134] width 129 height 15
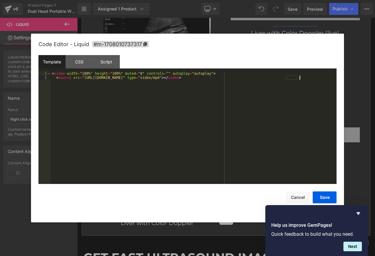
click at [233, 110] on div "< video width = "100%" height = "100%" muted = "0" controls = "" autoplay = "au…" at bounding box center [194, 131] width 286 height 121
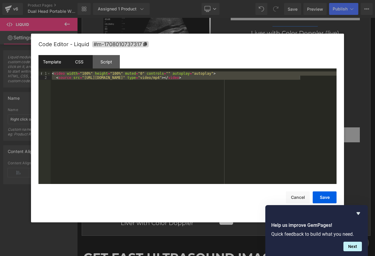
click at [77, 64] on div "CSS" at bounding box center [79, 61] width 27 height 13
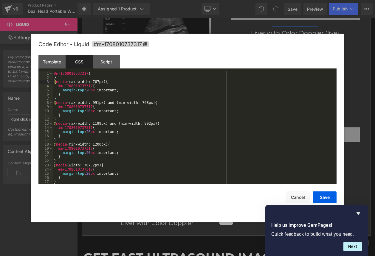
click at [96, 82] on div "#m-1708010737317 { } @ media (max-width: 767px) { #m-1708010737317 { margin-top…" at bounding box center [193, 131] width 281 height 121
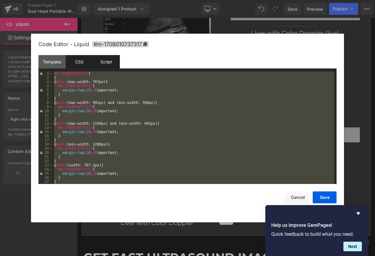
click at [107, 60] on div "Script" at bounding box center [106, 61] width 27 height 13
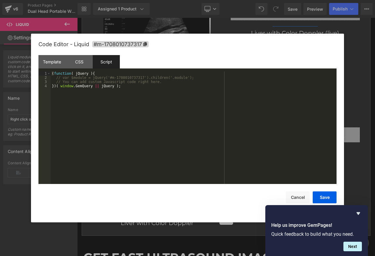
click at [120, 88] on div "( function ( jQuery ) { // var $module = jQuery('#m-1708010737317').children('.…" at bounding box center [194, 131] width 286 height 121
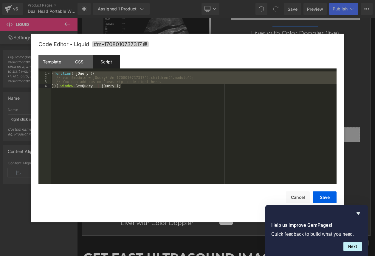
click at [313, 25] on div at bounding box center [187, 128] width 375 height 256
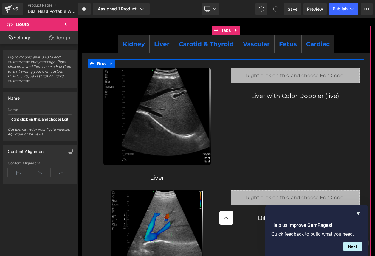
scroll to position [2267, 0]
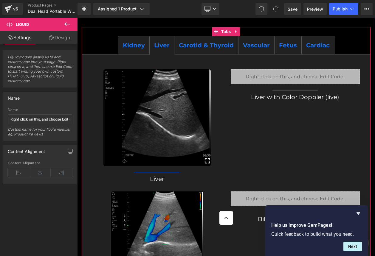
click at [205, 46] on b "Carotid & Thyroid" at bounding box center [206, 45] width 55 height 7
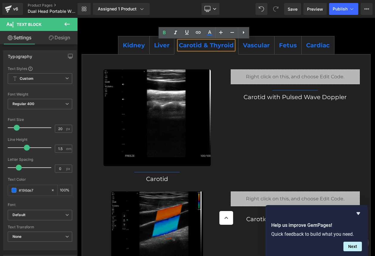
click at [295, 74] on div "Liquid" at bounding box center [295, 76] width 129 height 15
click at [295, 74] on span "Liquid" at bounding box center [291, 74] width 13 height 7
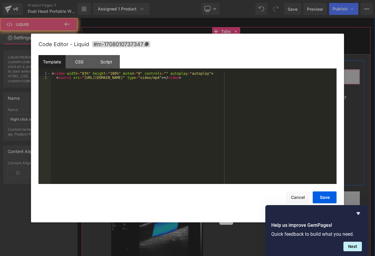
click at [302, 74] on div "Liquid" at bounding box center [295, 76] width 129 height 15
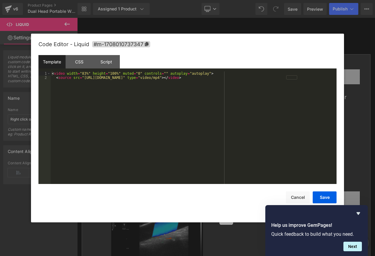
click at [293, 78] on div "< video width = "83%" height = "100%" muted = "0" controls = "" autoplay = "aut…" at bounding box center [194, 131] width 286 height 121
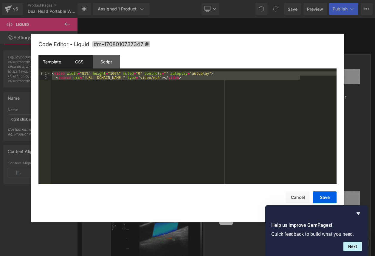
click at [83, 62] on div "CSS" at bounding box center [79, 61] width 27 height 13
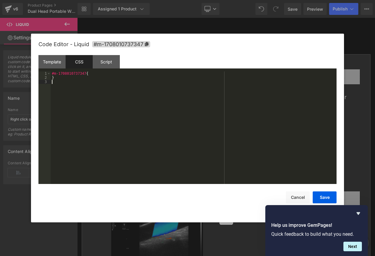
click at [117, 85] on div "#m-1708010737347 { }" at bounding box center [194, 131] width 286 height 121
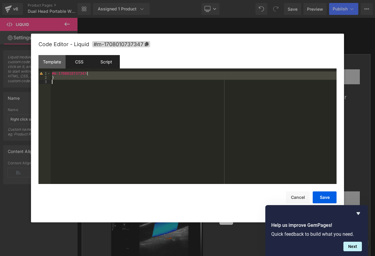
click at [103, 63] on div "Script" at bounding box center [106, 61] width 27 height 13
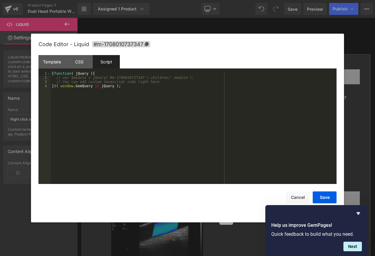
click at [161, 97] on div "( function ( jQuery ) { // var $module = jQuery('#m-1708010737347').children('.…" at bounding box center [194, 131] width 286 height 121
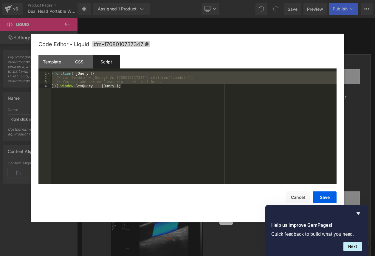
click at [313, 26] on div at bounding box center [187, 128] width 375 height 256
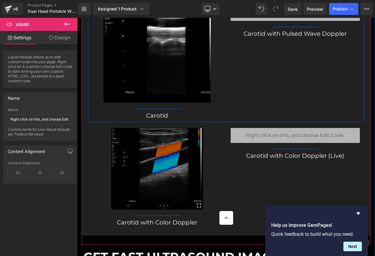
scroll to position [2335, 0]
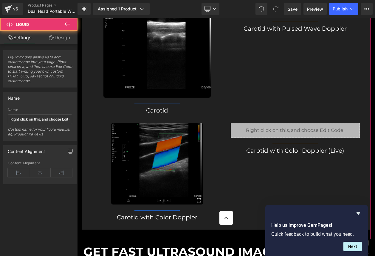
click at [295, 132] on div "Liquid" at bounding box center [295, 130] width 129 height 15
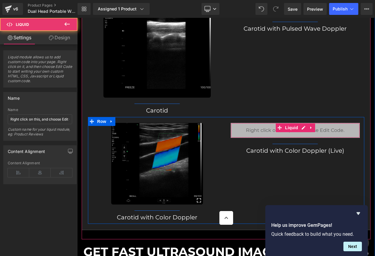
click at [295, 132] on div "Liquid" at bounding box center [295, 130] width 129 height 15
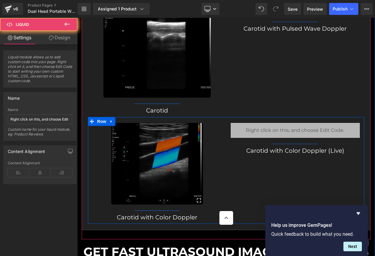
click at [302, 131] on div "Liquid" at bounding box center [295, 130] width 129 height 15
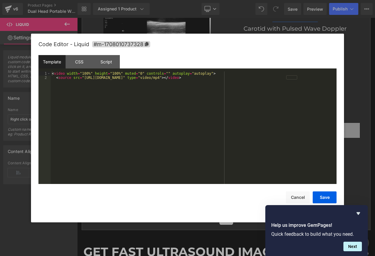
click at [264, 117] on div "< video width = "100%" height = "100%" muted = "0" controls = "" autoplay = "au…" at bounding box center [194, 131] width 286 height 121
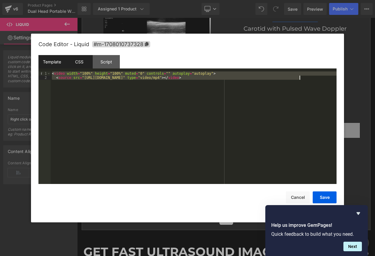
click at [81, 59] on div "CSS" at bounding box center [79, 61] width 27 height 13
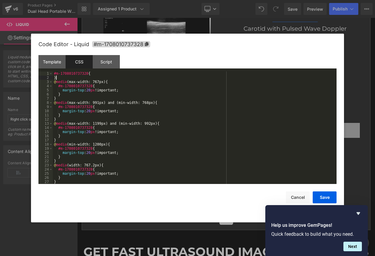
click at [110, 78] on div "#m-1708010737328 { } @ media (max-width: 767px) { #m-1708010737328 { margin-top…" at bounding box center [193, 131] width 281 height 121
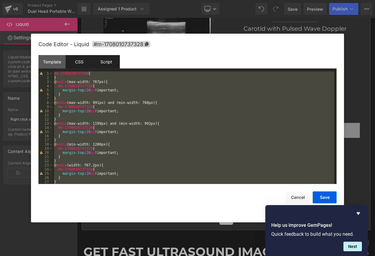
click at [108, 63] on div "Script" at bounding box center [106, 61] width 27 height 13
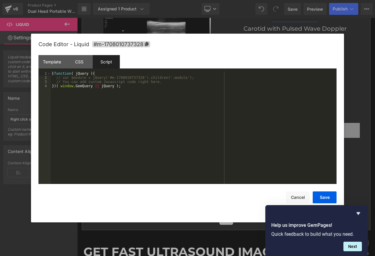
click at [144, 94] on div "( function ( jQuery ) { // var $module = jQuery('#m-1708010737328').children('.…" at bounding box center [194, 131] width 286 height 121
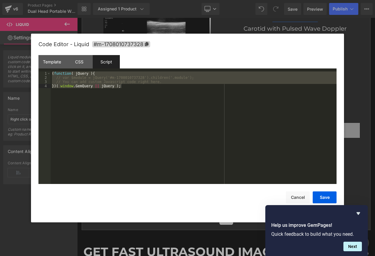
click at [271, 33] on div at bounding box center [187, 128] width 375 height 256
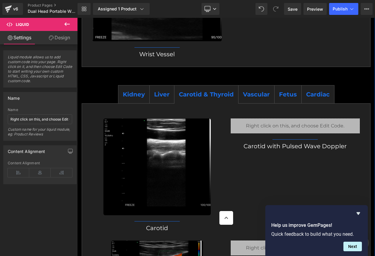
scroll to position [2216, 0]
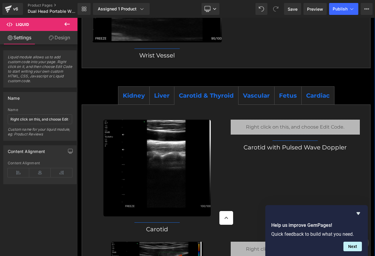
click at [249, 96] on b "Vascular" at bounding box center [256, 95] width 27 height 7
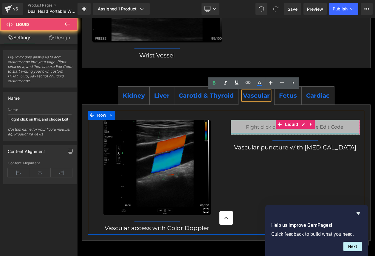
click at [286, 133] on div at bounding box center [295, 133] width 129 height 1
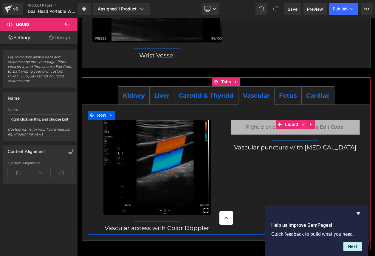
click at [301, 125] on div "Liquid" at bounding box center [295, 127] width 129 height 15
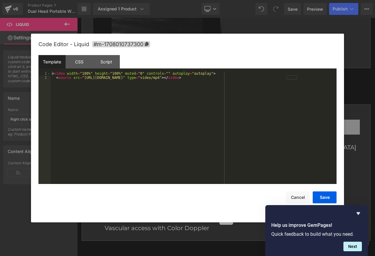
click at [248, 116] on div "< video width = "100%" height = "100%" muted = "0" controls = "" autoplay = "au…" at bounding box center [194, 131] width 286 height 121
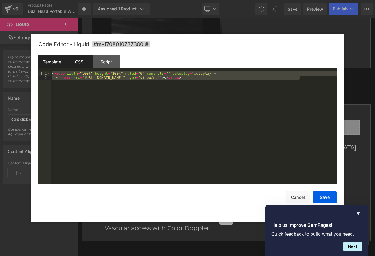
click at [86, 61] on div "CSS" at bounding box center [79, 61] width 27 height 13
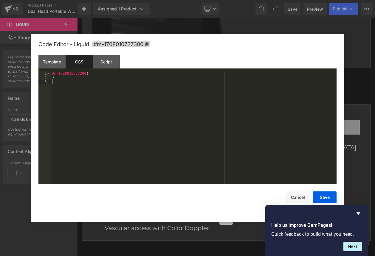
click at [127, 88] on div "#m-1708010737300 { }" at bounding box center [194, 131] width 286 height 121
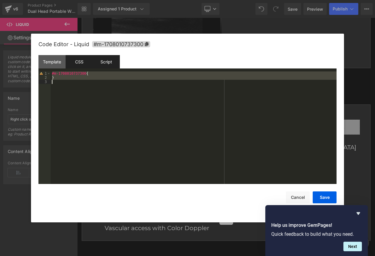
click at [107, 62] on div "Script" at bounding box center [106, 61] width 27 height 13
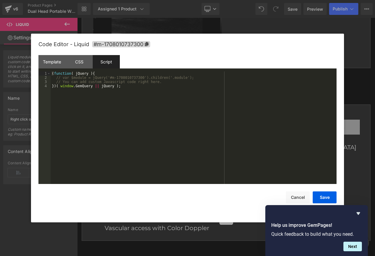
click at [144, 88] on div "( function ( jQuery ) { // var $module = jQuery('#m-1708010737300').children('.…" at bounding box center [194, 131] width 286 height 121
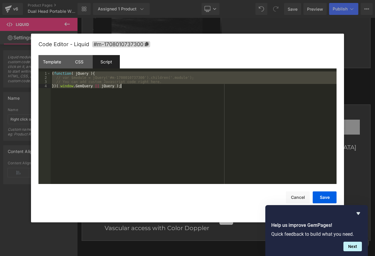
click at [300, 25] on div at bounding box center [187, 128] width 375 height 256
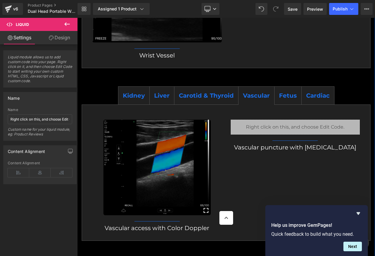
click at [290, 96] on b "Fetus" at bounding box center [288, 95] width 18 height 7
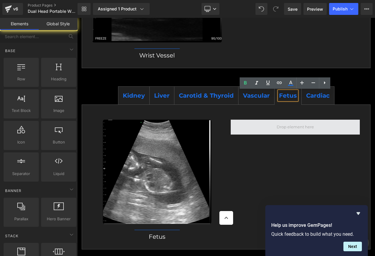
click at [292, 125] on span at bounding box center [294, 127] width 41 height 9
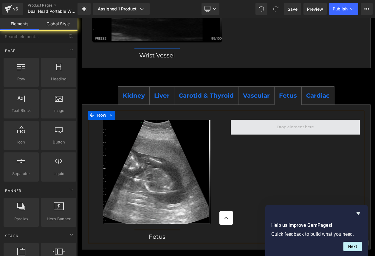
click at [302, 128] on span at bounding box center [294, 127] width 41 height 9
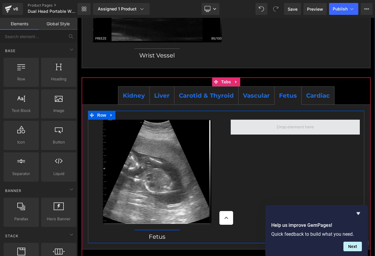
click at [295, 132] on span at bounding box center [295, 127] width 129 height 15
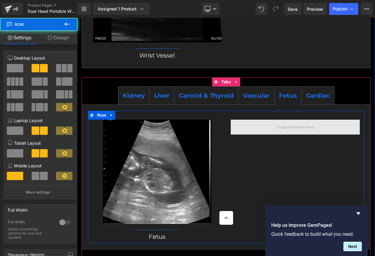
click at [295, 132] on span at bounding box center [295, 127] width 129 height 15
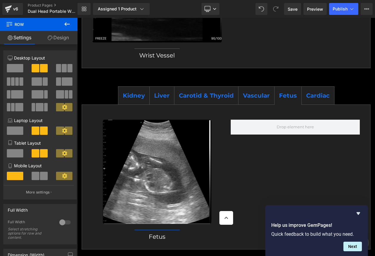
click at [317, 95] on b "Cardiac" at bounding box center [318, 95] width 24 height 7
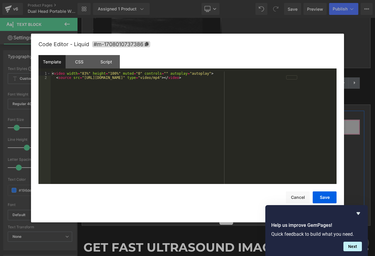
click at [301, 126] on div "Liquid" at bounding box center [295, 127] width 129 height 15
click at [264, 117] on div "< video width = "83%" height = "100%" muted = "0" controls = "" autoplay = "aut…" at bounding box center [194, 131] width 286 height 121
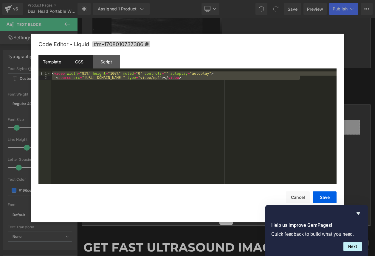
click at [77, 61] on div "CSS" at bounding box center [79, 61] width 27 height 13
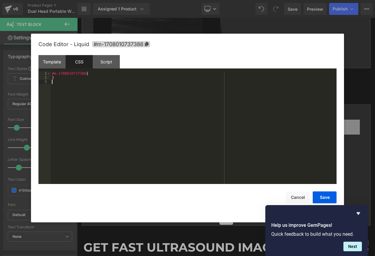
click at [129, 82] on div "#m-1708010737386 { }" at bounding box center [194, 131] width 286 height 121
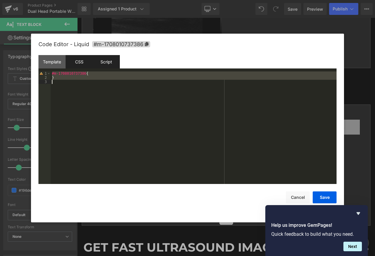
click at [104, 66] on div "Script" at bounding box center [106, 61] width 27 height 13
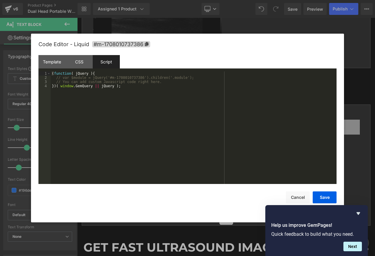
click at [151, 95] on div "( function ( jQuery ) { // var $module = jQuery('#m-1708010737386').children('.…" at bounding box center [194, 131] width 286 height 121
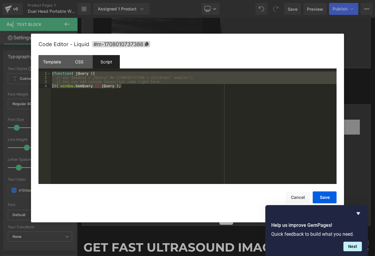
click at [306, 24] on div at bounding box center [187, 128] width 375 height 256
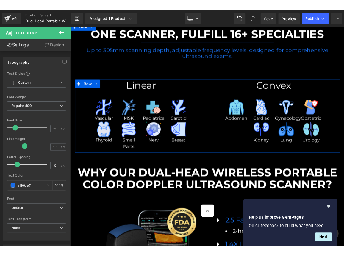
scroll to position [3127, 0]
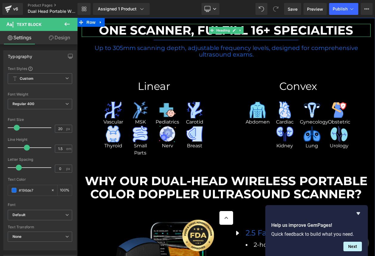
click at [256, 32] on strong "One Scanner, Fulfill 16+ Specialties" at bounding box center [226, 30] width 254 height 15
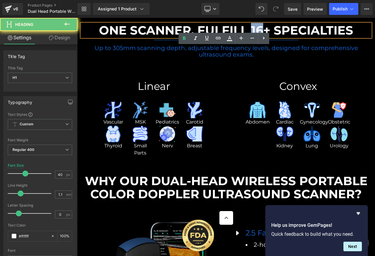
click at [256, 32] on strong "One Scanner, Fulfill 16+ Specialties" at bounding box center [226, 30] width 254 height 15
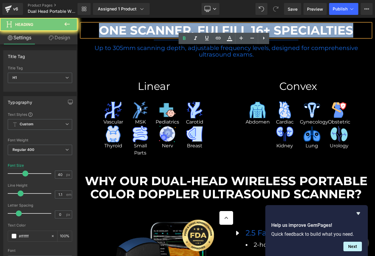
click at [256, 32] on strong "One Scanner, Fulfill 16+ Specialties" at bounding box center [226, 30] width 254 height 15
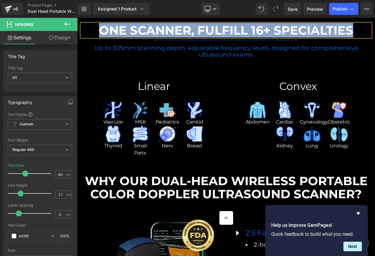
click at [272, 55] on p "Up to 305mm scanning depth, adjustable frequency levels, designed for comprehen…" at bounding box center [226, 51] width 289 height 13
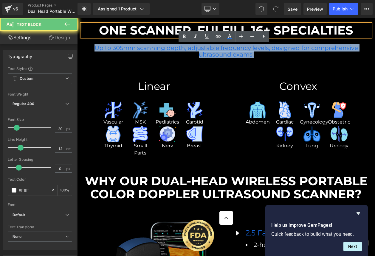
click at [272, 55] on p "Up to 305mm scanning depth, adjustable frequency levels, designed for comprehen…" at bounding box center [226, 51] width 289 height 13
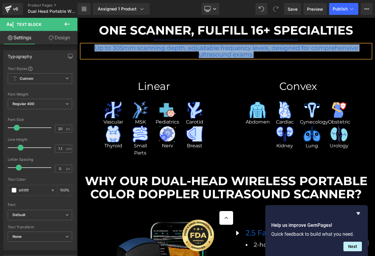
click at [294, 49] on span "Up to 305mm scanning depth, adjustable frequency levels, designed for comprehen…" at bounding box center [225, 51] width 263 height 14
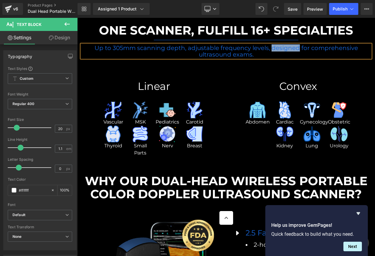
click at [294, 49] on span "Up to 305mm scanning depth, adjustable frequency levels, designed for comprehen…" at bounding box center [225, 51] width 263 height 14
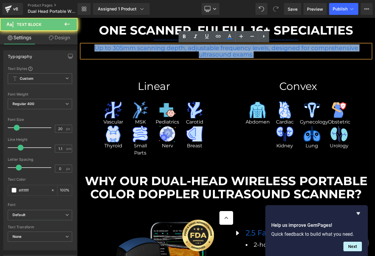
click at [294, 49] on span "Up to 305mm scanning depth, adjustable frequency levels, designed for comprehen…" at bounding box center [225, 51] width 263 height 14
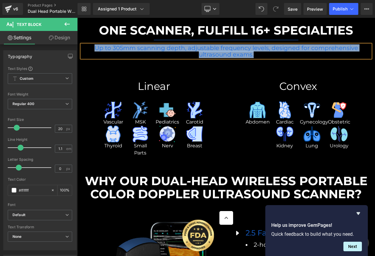
click at [273, 52] on p "Up to 305mm scanning depth, adjustable frequency levels, designed for comprehen…" at bounding box center [226, 51] width 289 height 13
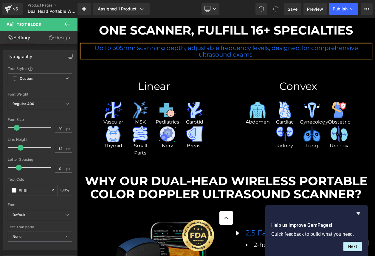
click at [273, 52] on p "Up to 305mm scanning depth, adjustable frequency levels, designed for comprehen…" at bounding box center [226, 51] width 289 height 13
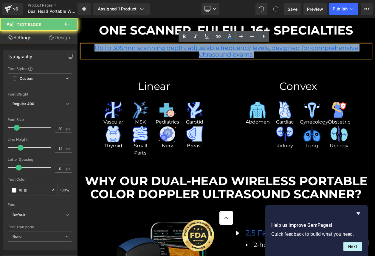
click at [273, 52] on p "Up to 305mm scanning depth, adjustable frequency levels, designed for comprehen…" at bounding box center [226, 51] width 289 height 13
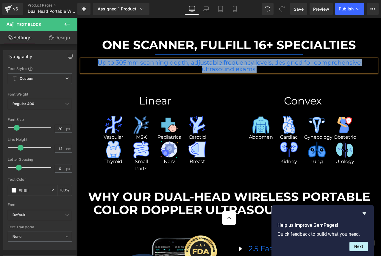
scroll to position [3105, 0]
